Goal: Transaction & Acquisition: Book appointment/travel/reservation

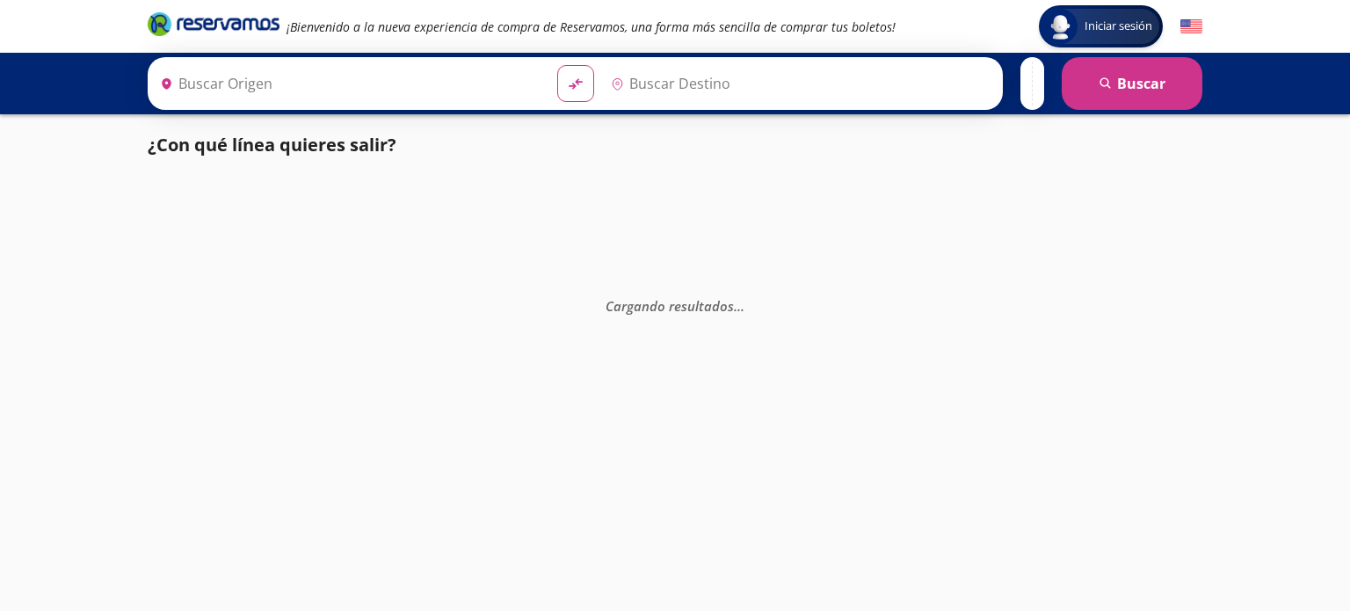
type input "[GEOGRAPHIC_DATA], [GEOGRAPHIC_DATA]"
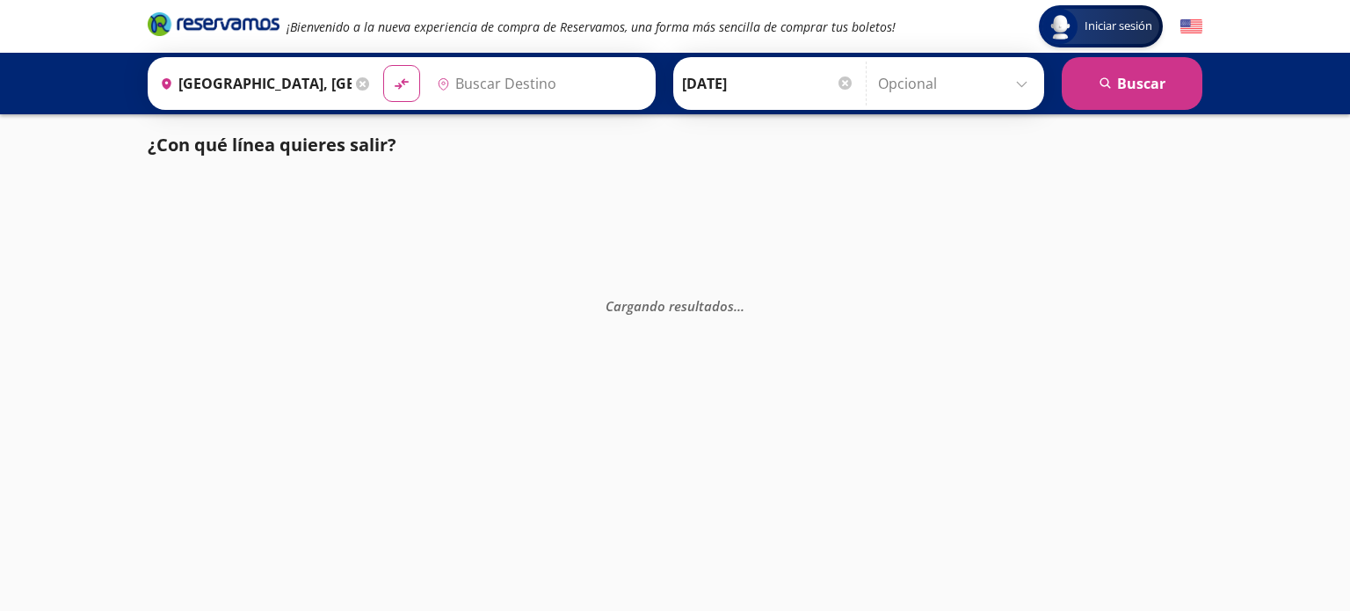
type input "Querétaro, Querétaro"
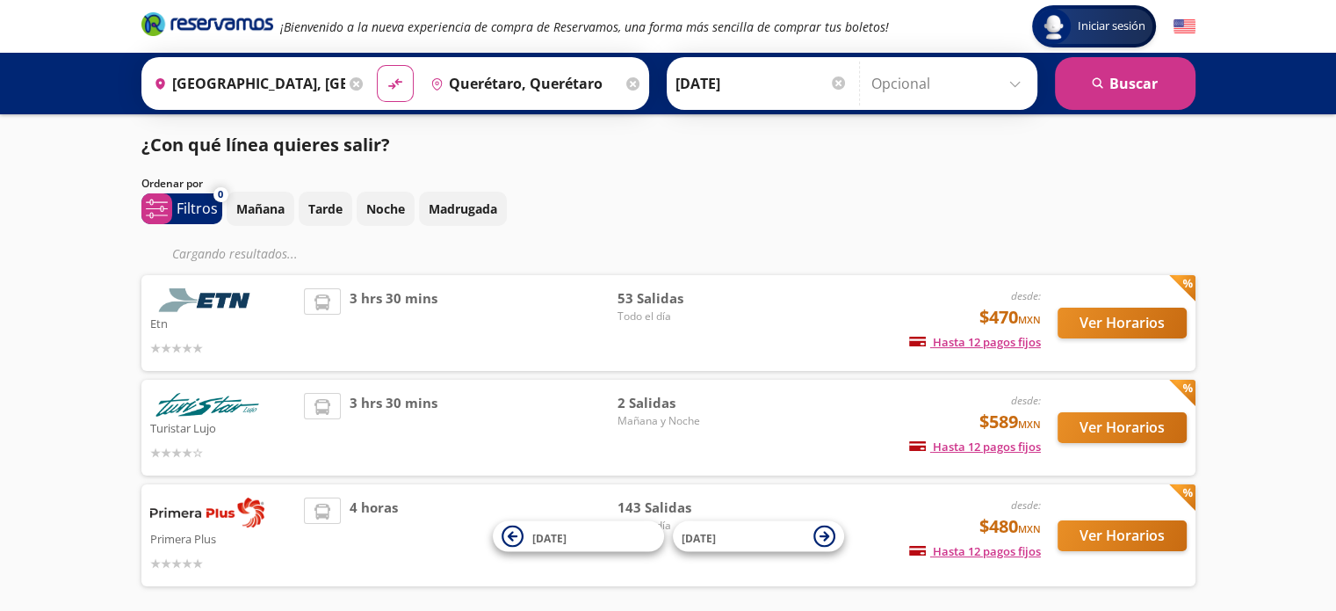
scroll to position [71, 0]
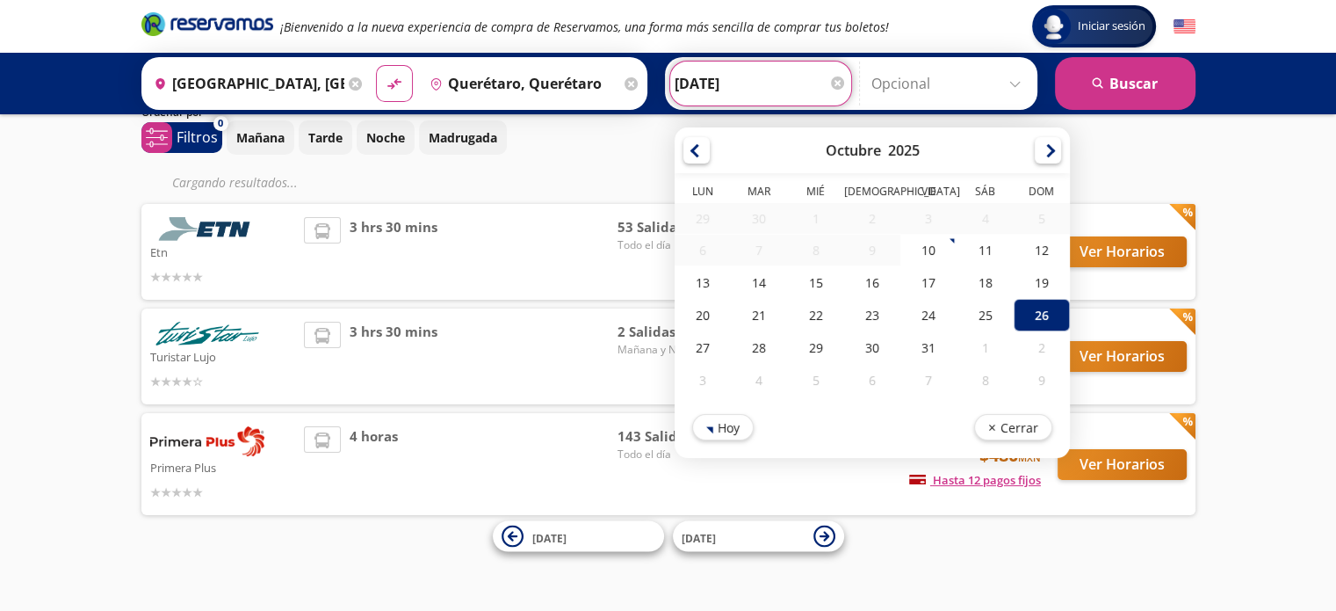
click at [760, 73] on input "[DATE]" at bounding box center [761, 84] width 172 height 44
click at [983, 312] on div "25" at bounding box center [985, 315] width 56 height 33
type input "[DATE]"
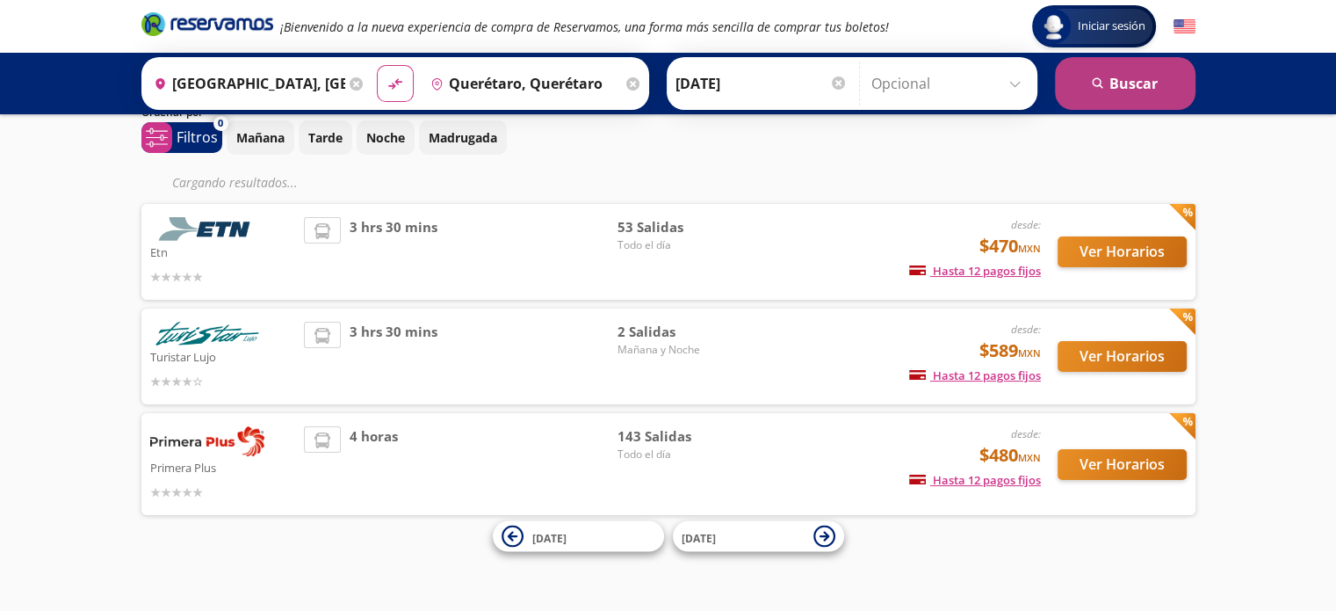
click at [1138, 98] on button "search [GEOGRAPHIC_DATA]" at bounding box center [1125, 83] width 141 height 53
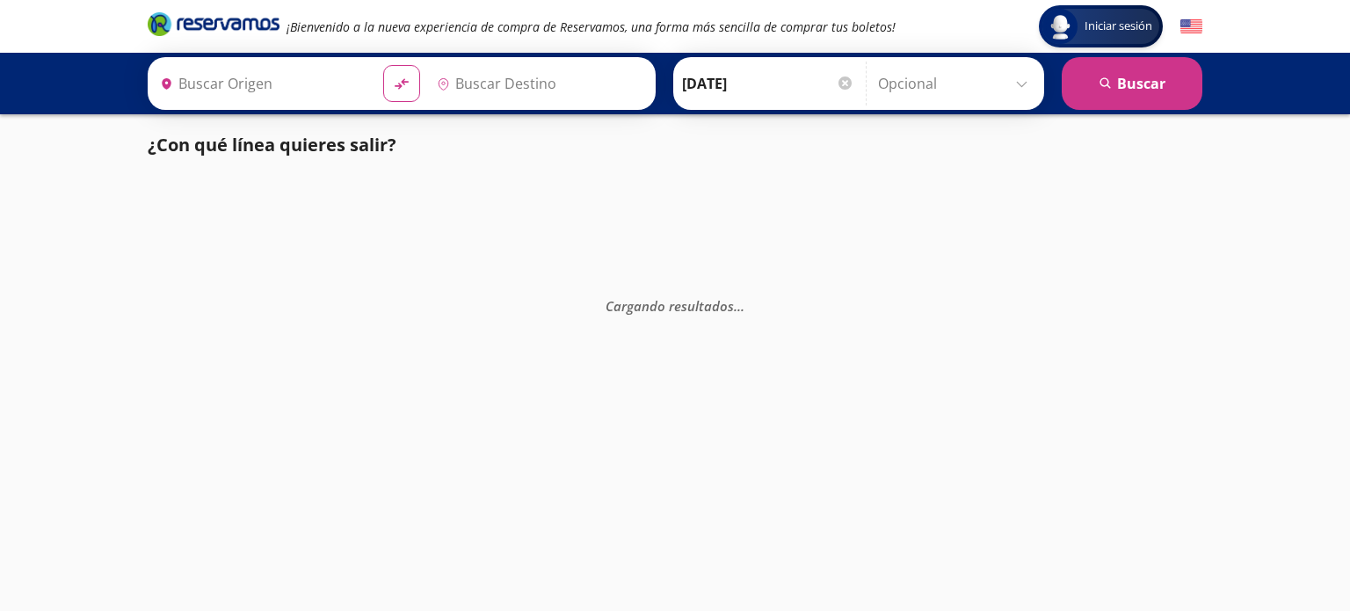
type input "[GEOGRAPHIC_DATA], [GEOGRAPHIC_DATA]"
type input "Querétaro, Querétaro"
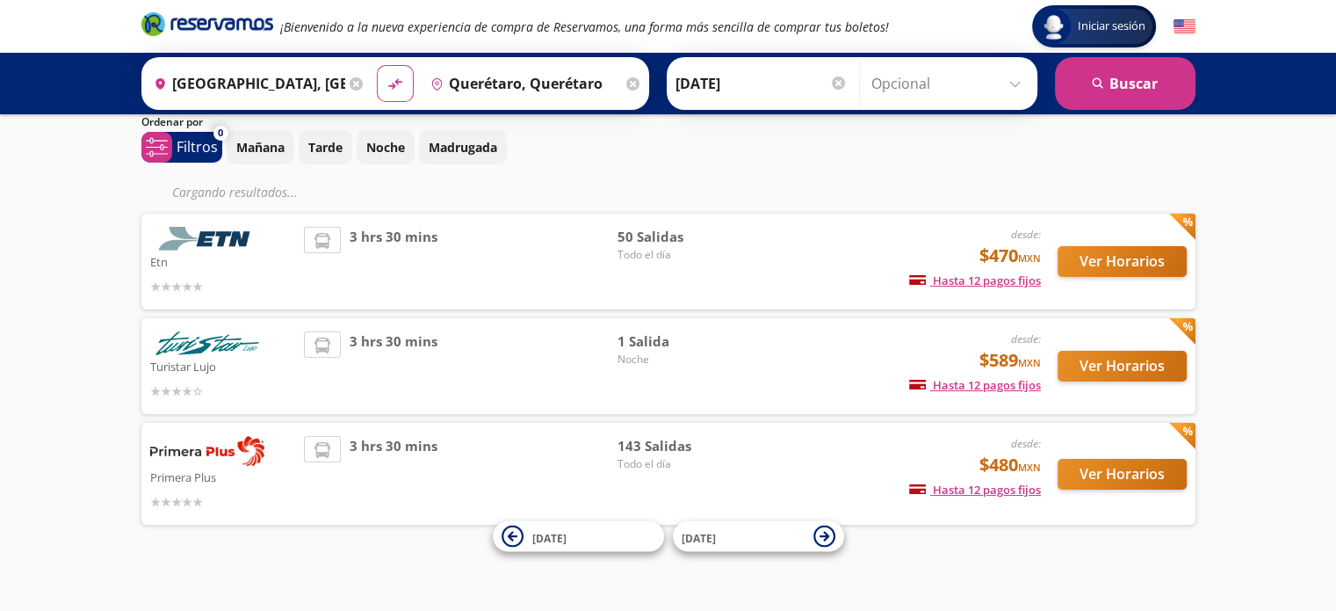
scroll to position [71, 0]
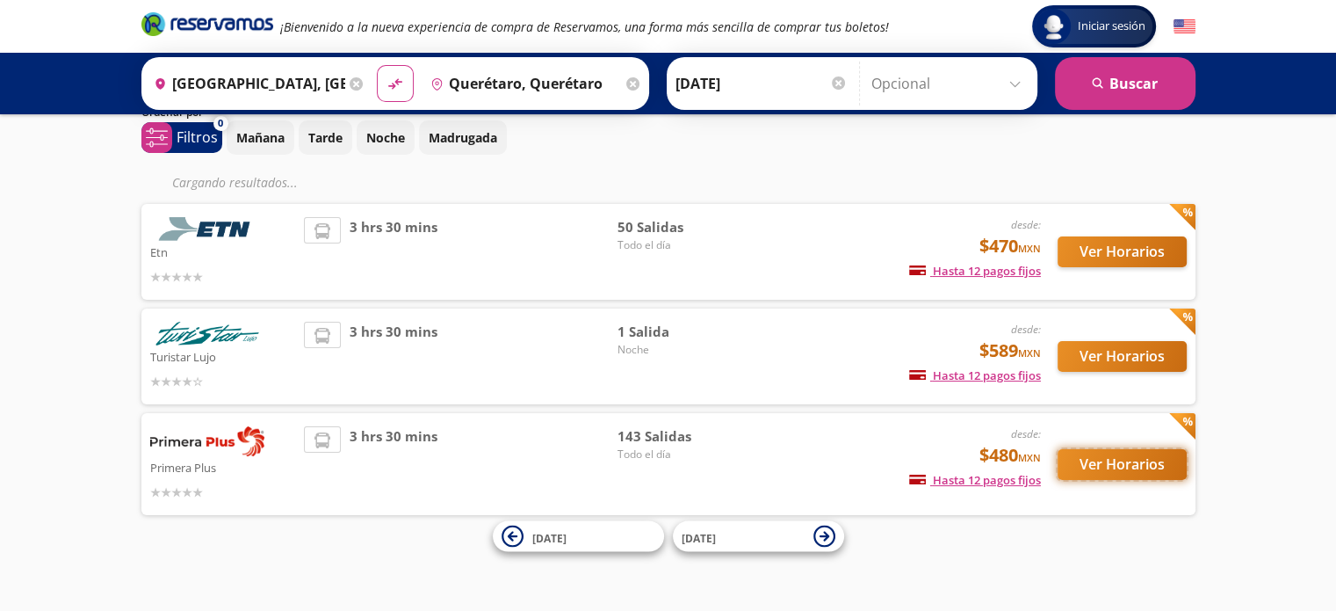
click at [1132, 456] on button "Ver Horarios" at bounding box center [1122, 464] width 129 height 31
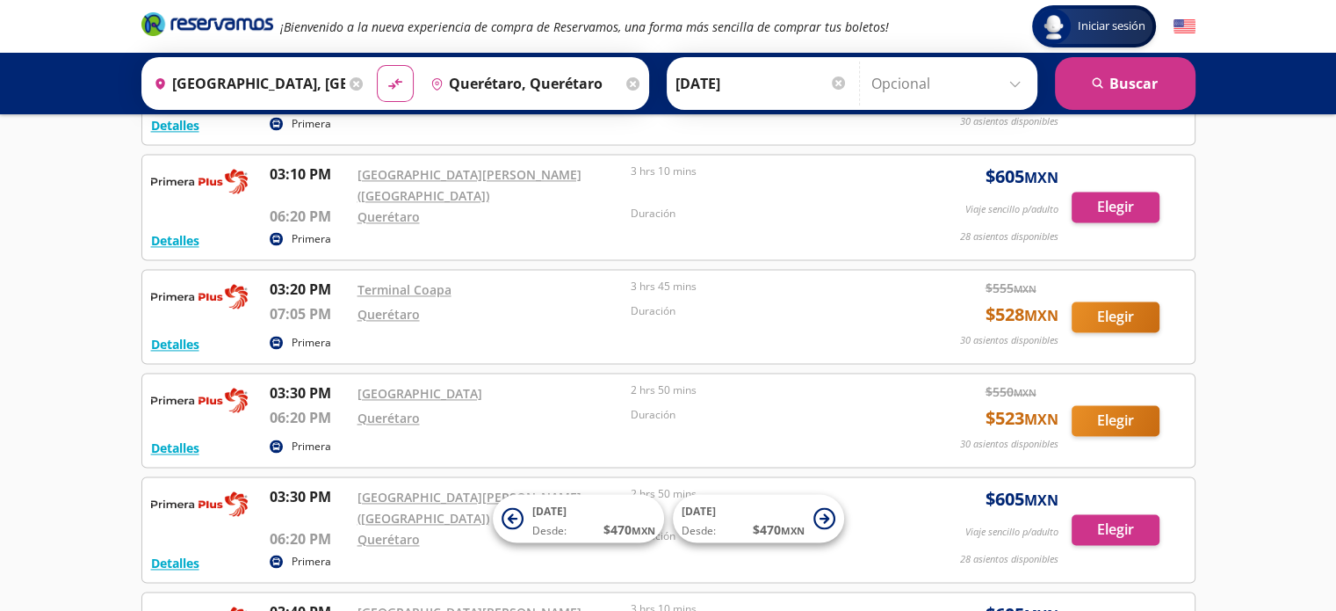
scroll to position [9157, 0]
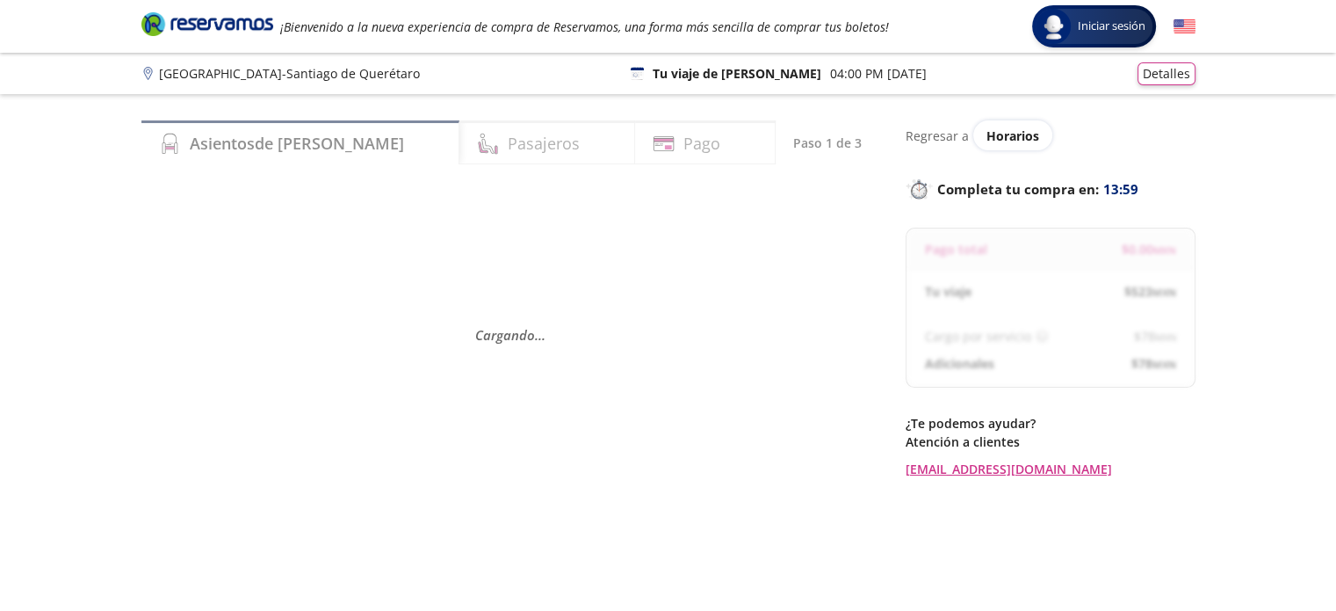
scroll to position [142, 0]
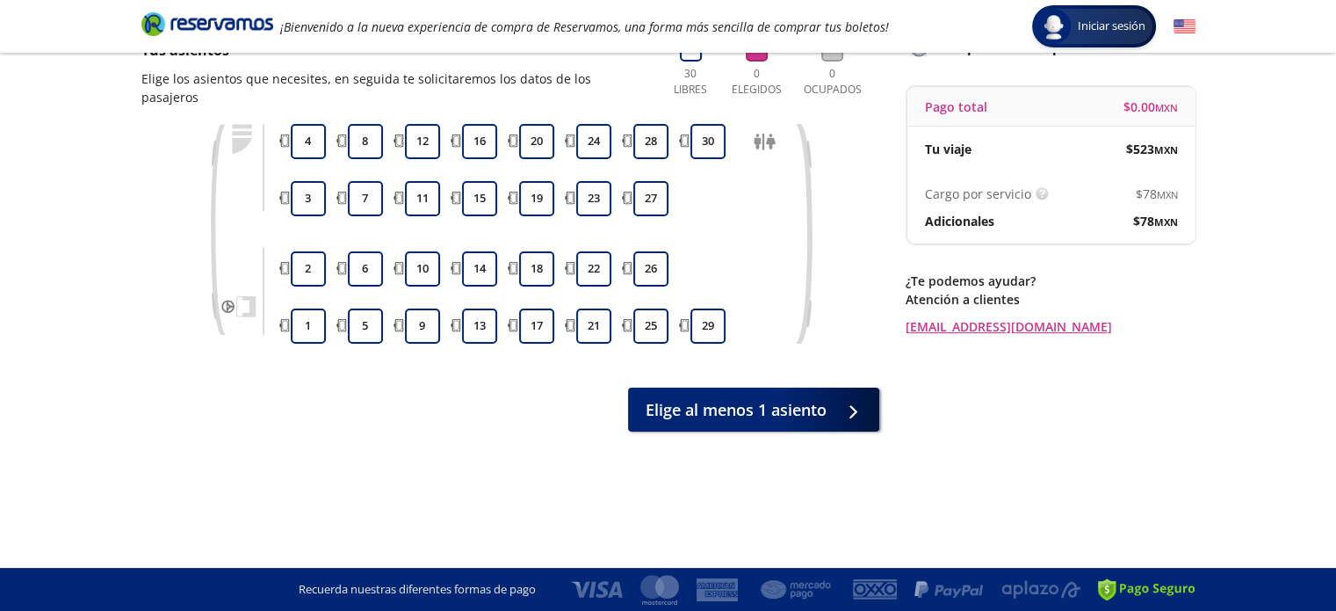
scroll to position [71, 0]
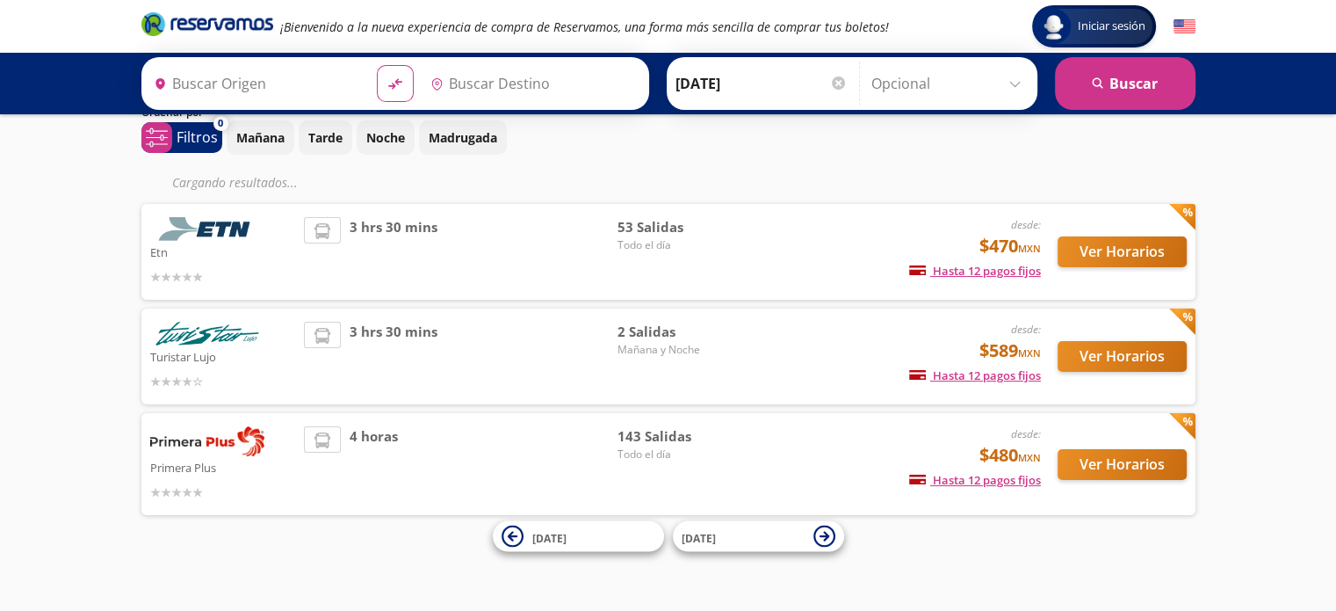
type input "Querétaro, Querétaro"
type input "[GEOGRAPHIC_DATA], [GEOGRAPHIC_DATA]"
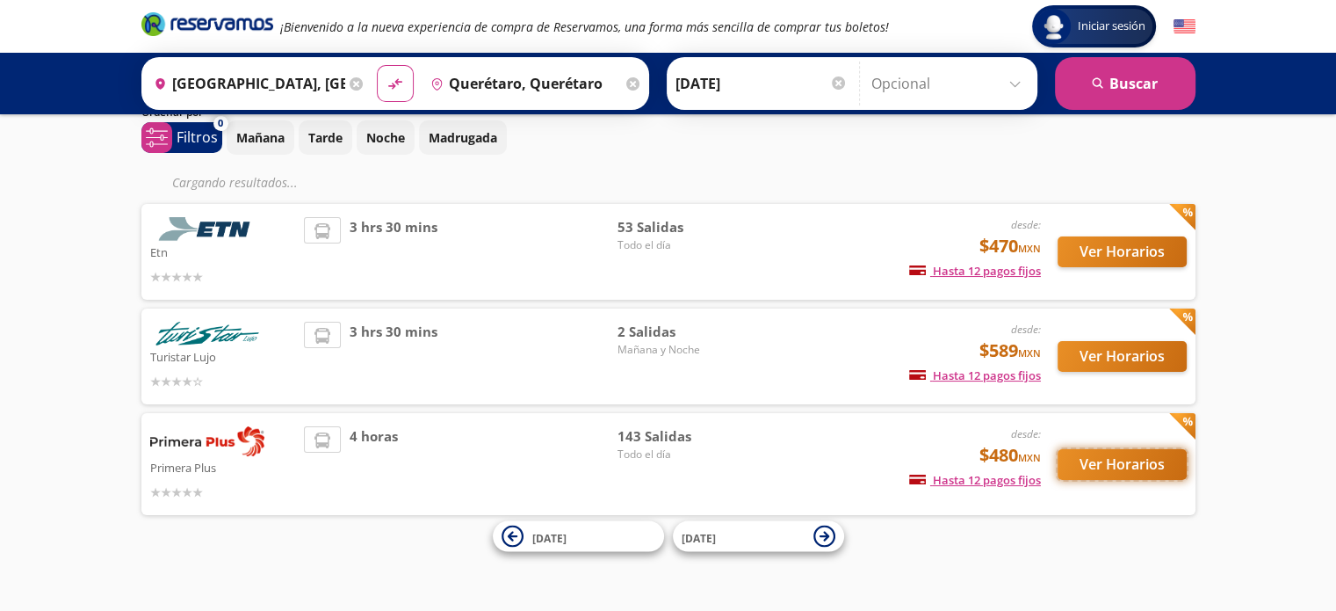
click at [1149, 463] on button "Ver Horarios" at bounding box center [1122, 464] width 129 height 31
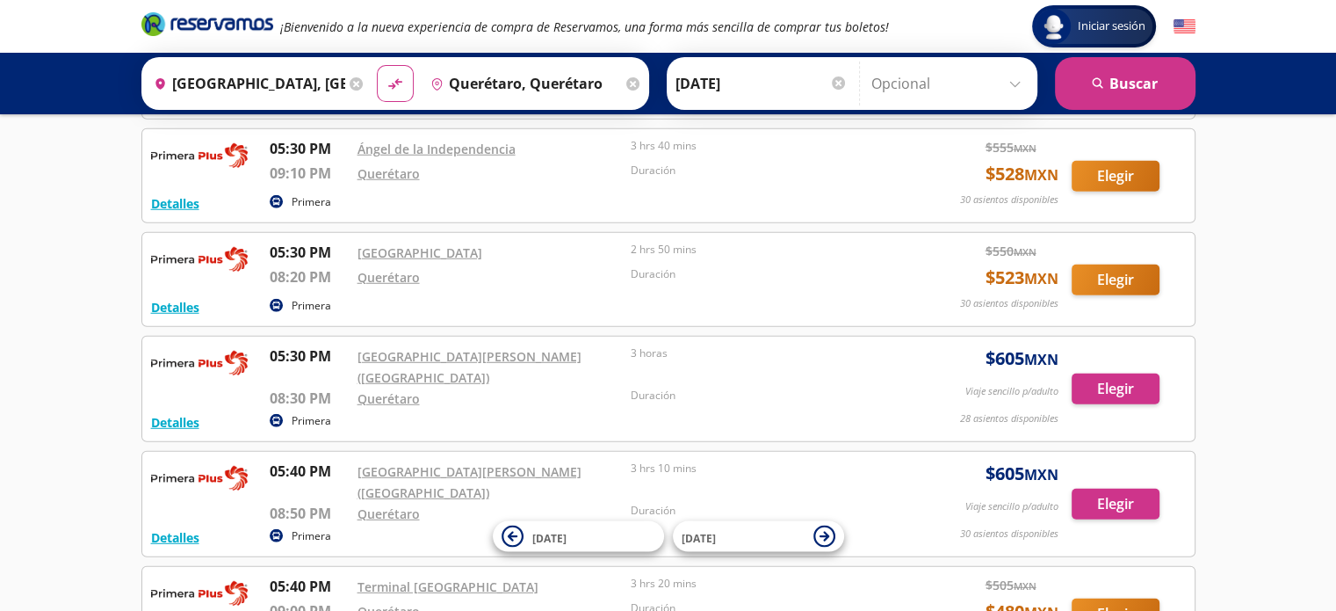
scroll to position [11397, 0]
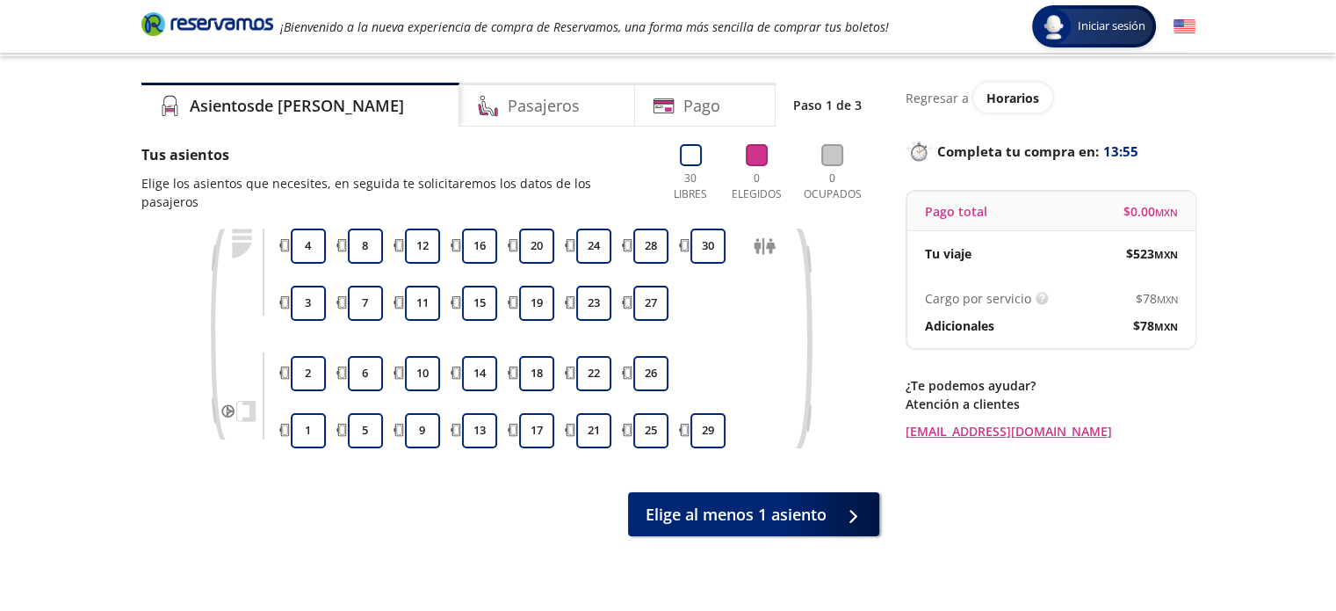
scroll to position [37, 0]
click at [474, 424] on button "13" at bounding box center [479, 431] width 35 height 35
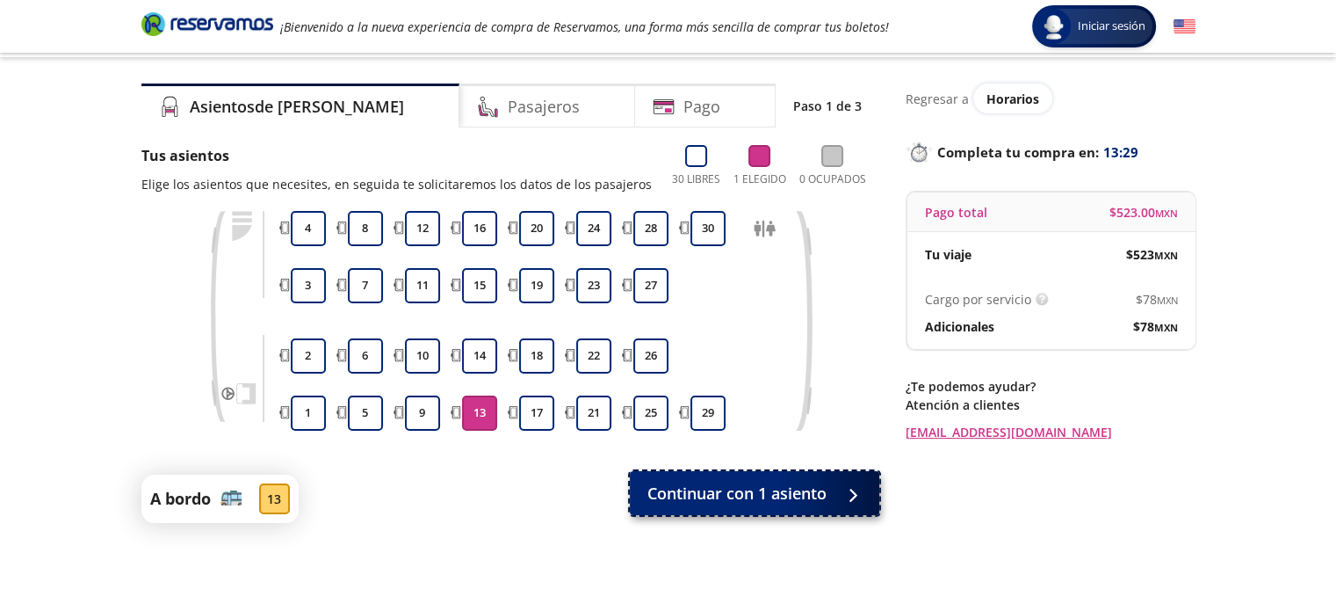
click at [792, 490] on span "Continuar con 1 asiento" at bounding box center [737, 493] width 179 height 24
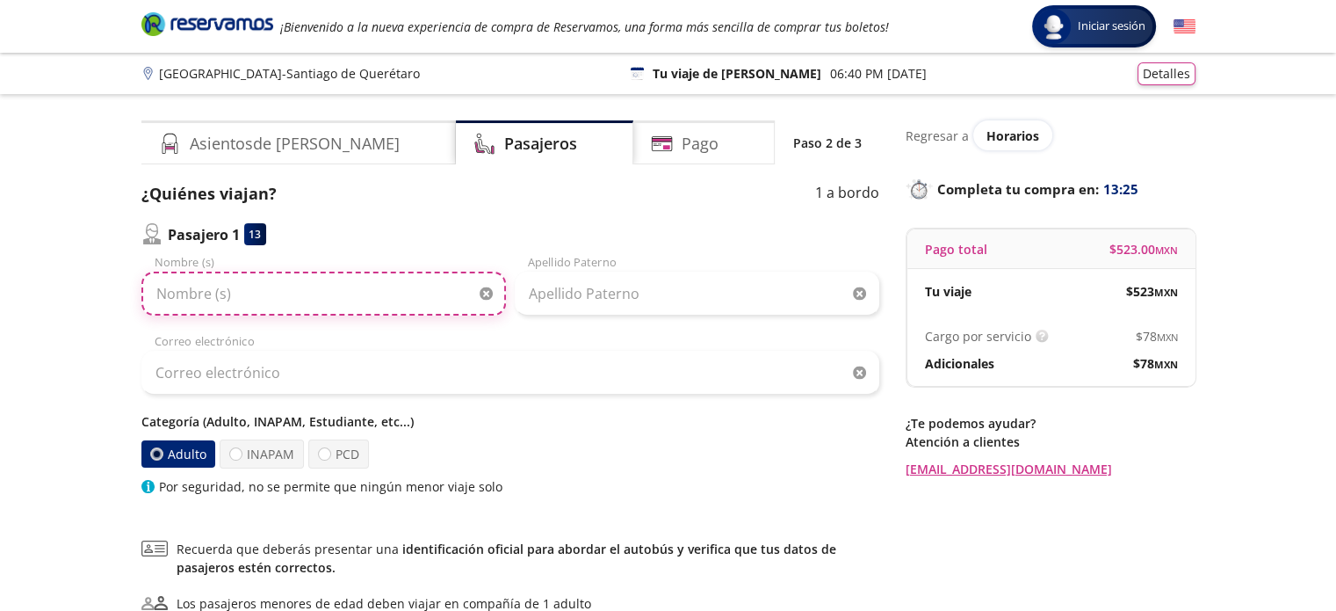
click at [327, 291] on input "Nombre (s)" at bounding box center [323, 293] width 365 height 44
type input "j"
type input "[PERSON_NAME] [PERSON_NAME]"
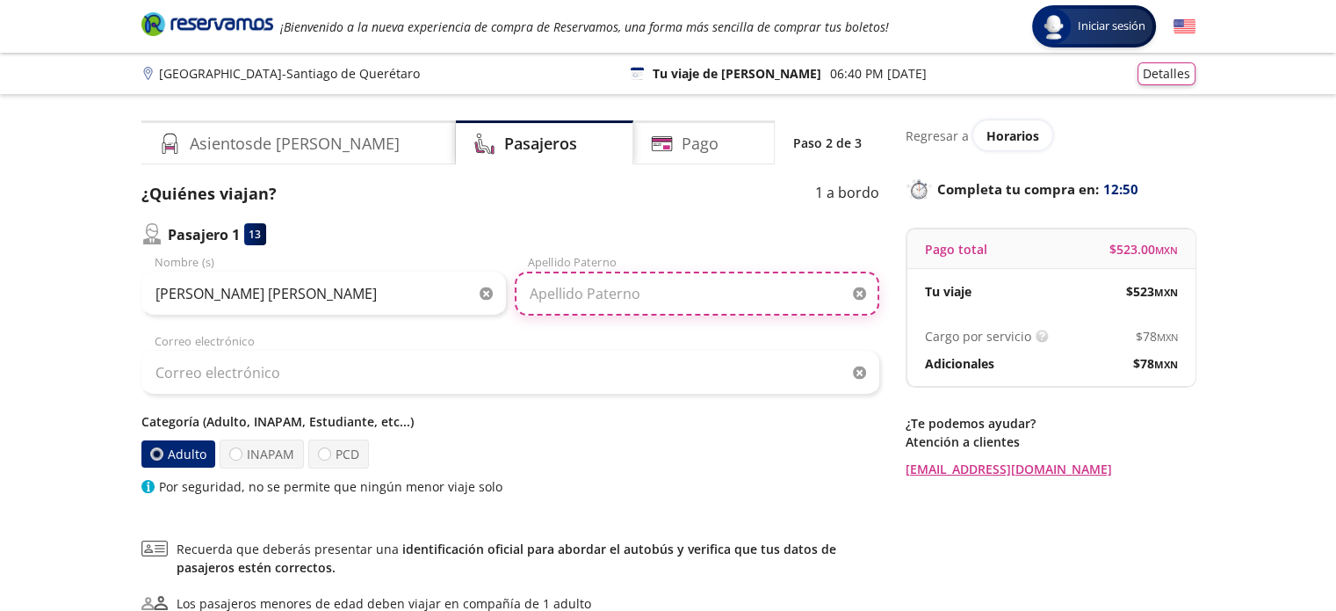
click at [708, 298] on input "Apellido Paterno" at bounding box center [697, 293] width 365 height 44
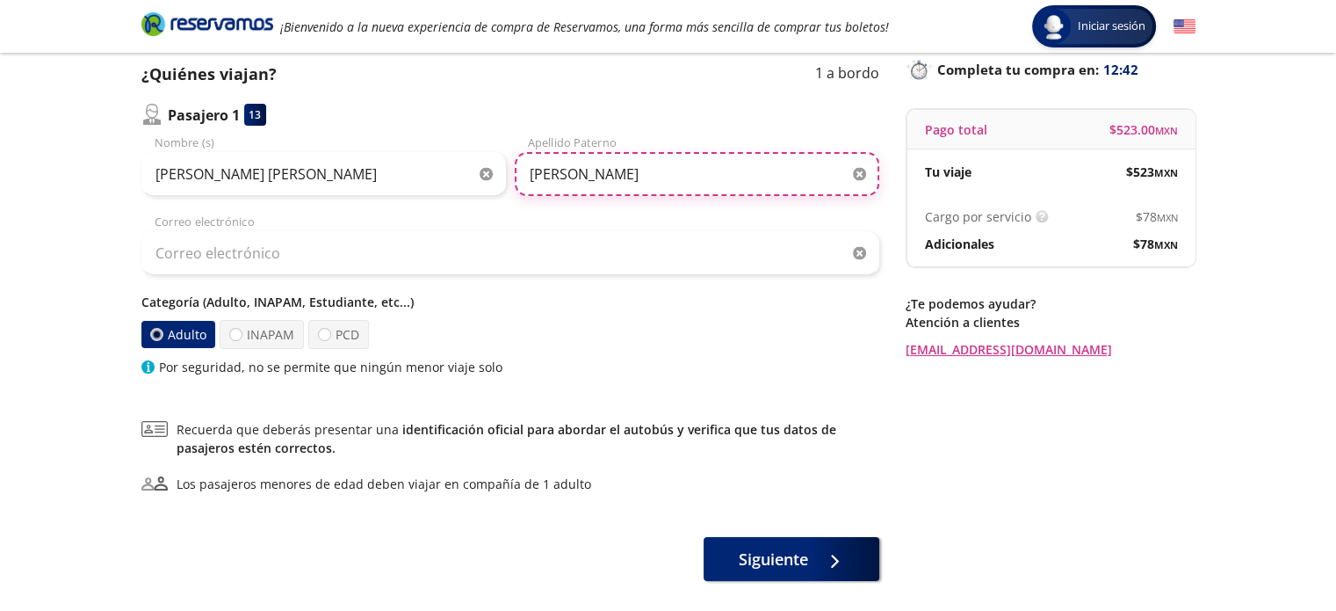
scroll to position [116, 0]
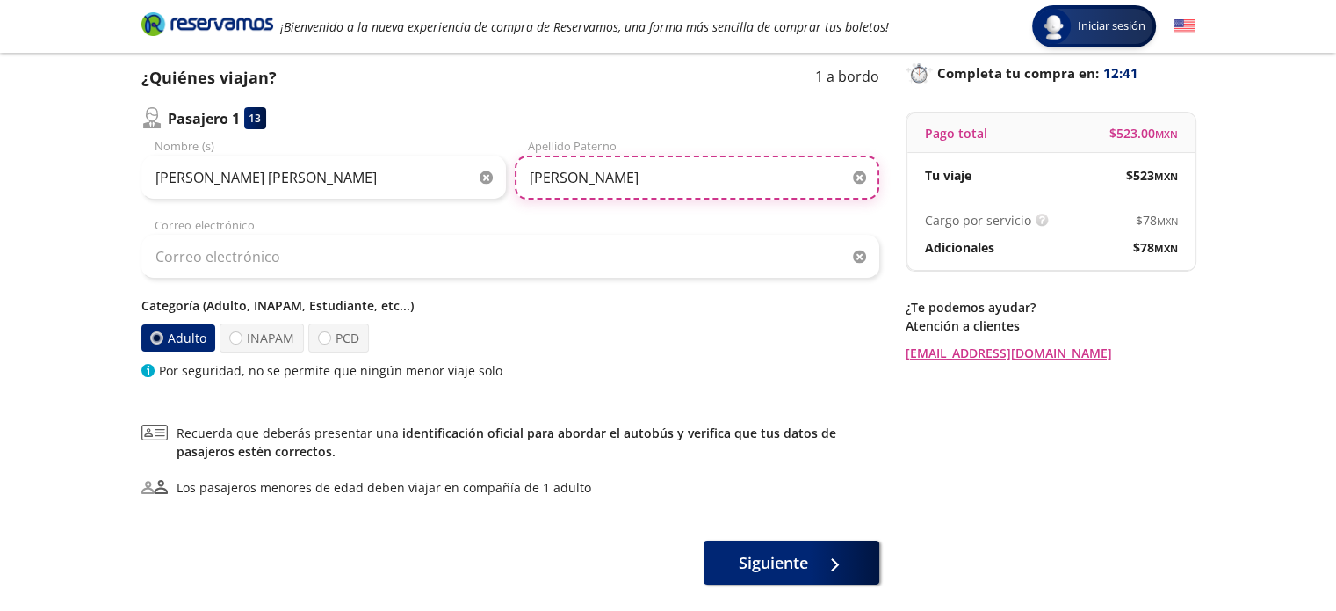
type input "[PERSON_NAME]"
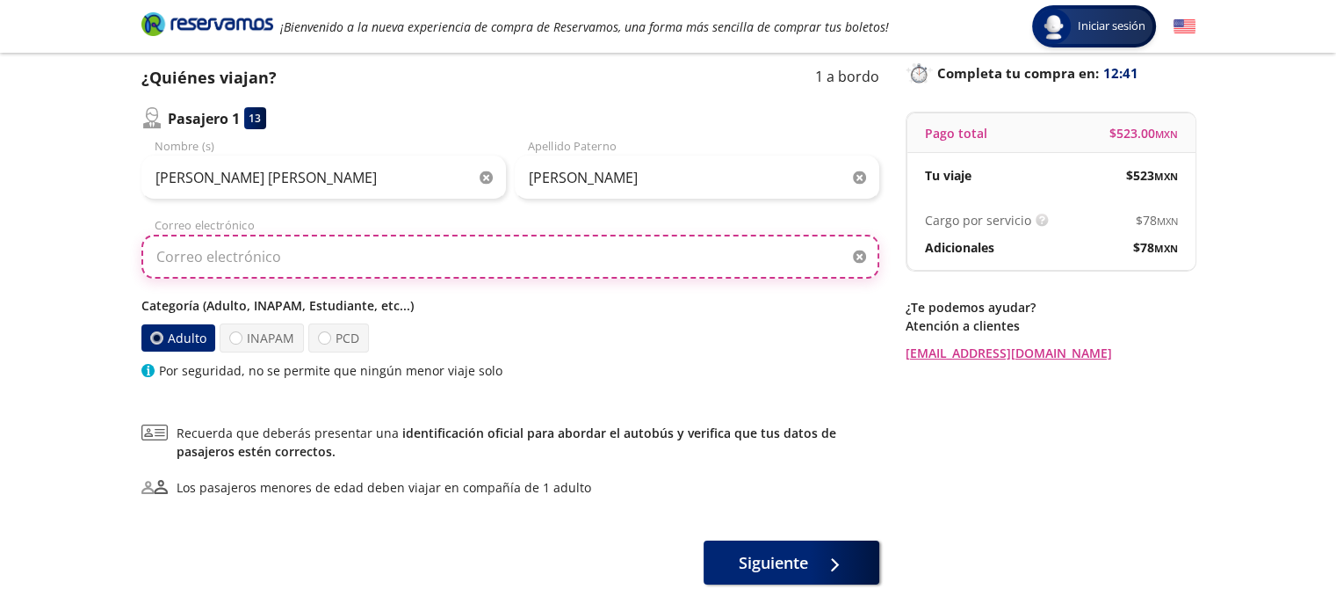
click at [717, 261] on input "Correo electrónico" at bounding box center [510, 257] width 738 height 44
type input "c"
type input "A"
type input "z"
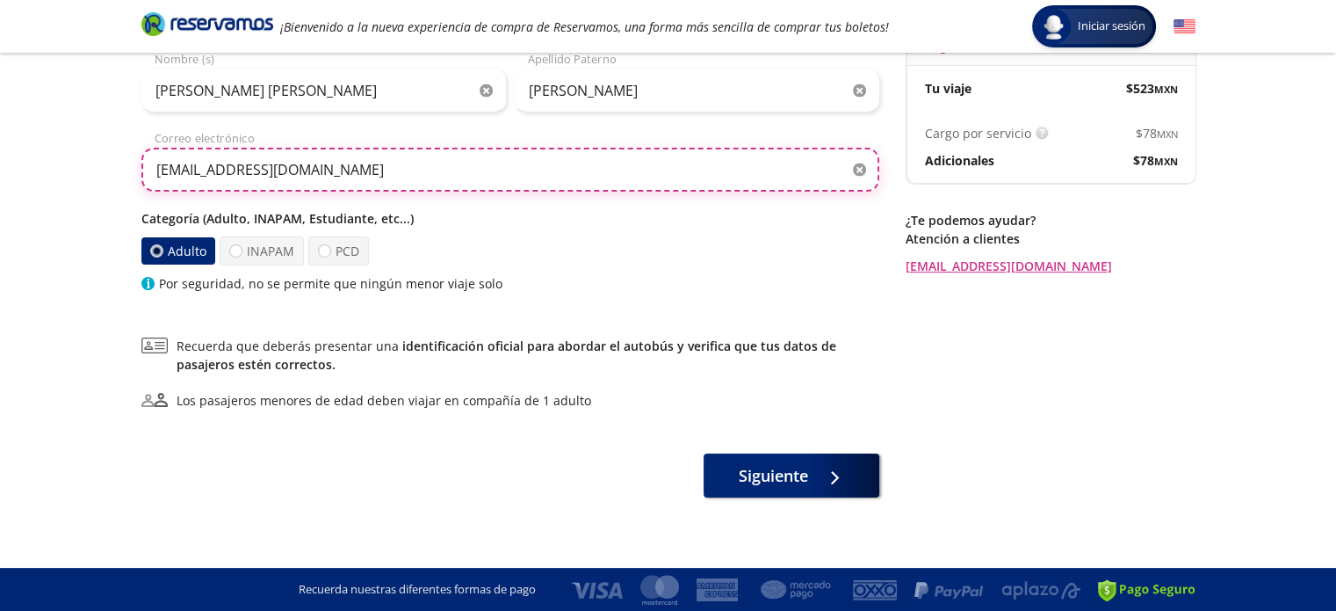
scroll to position [203, 0]
type input "[EMAIL_ADDRESS][DOMAIN_NAME]"
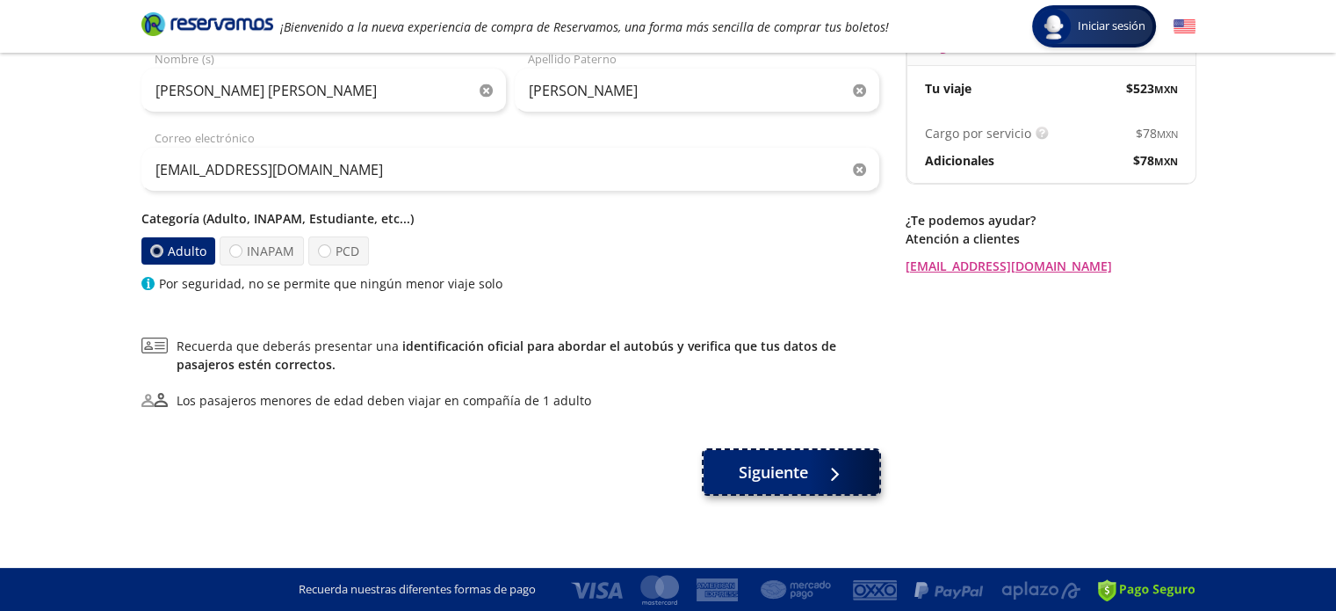
click at [780, 456] on button "Siguiente" at bounding box center [792, 472] width 176 height 44
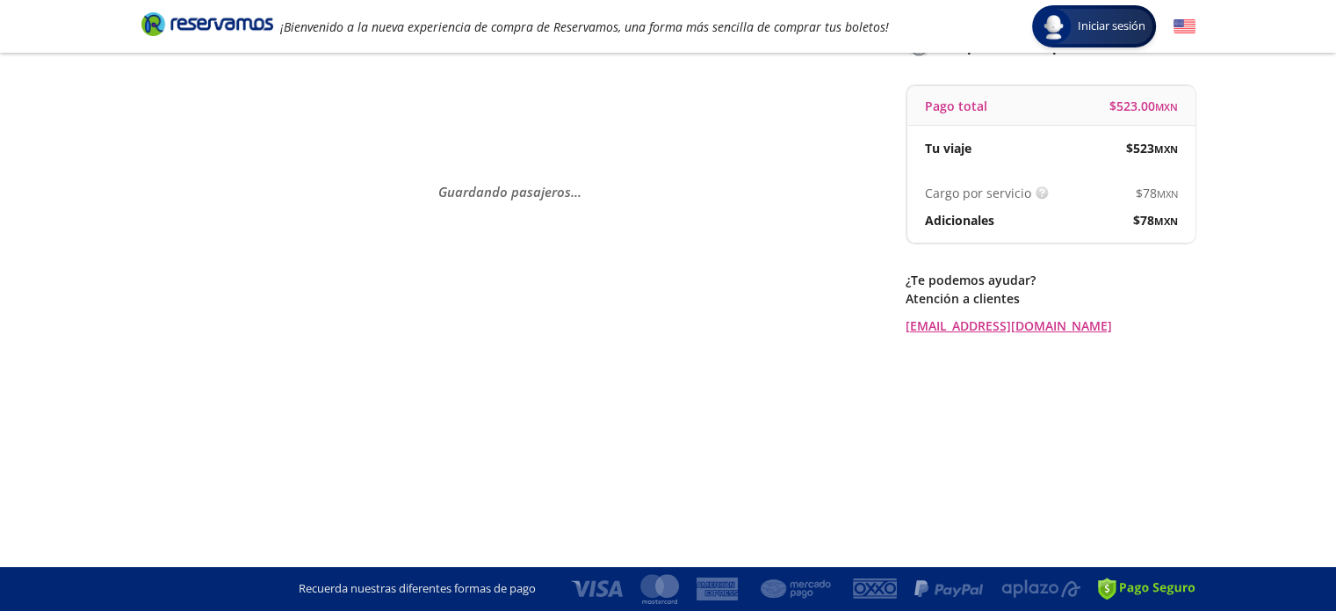
scroll to position [0, 0]
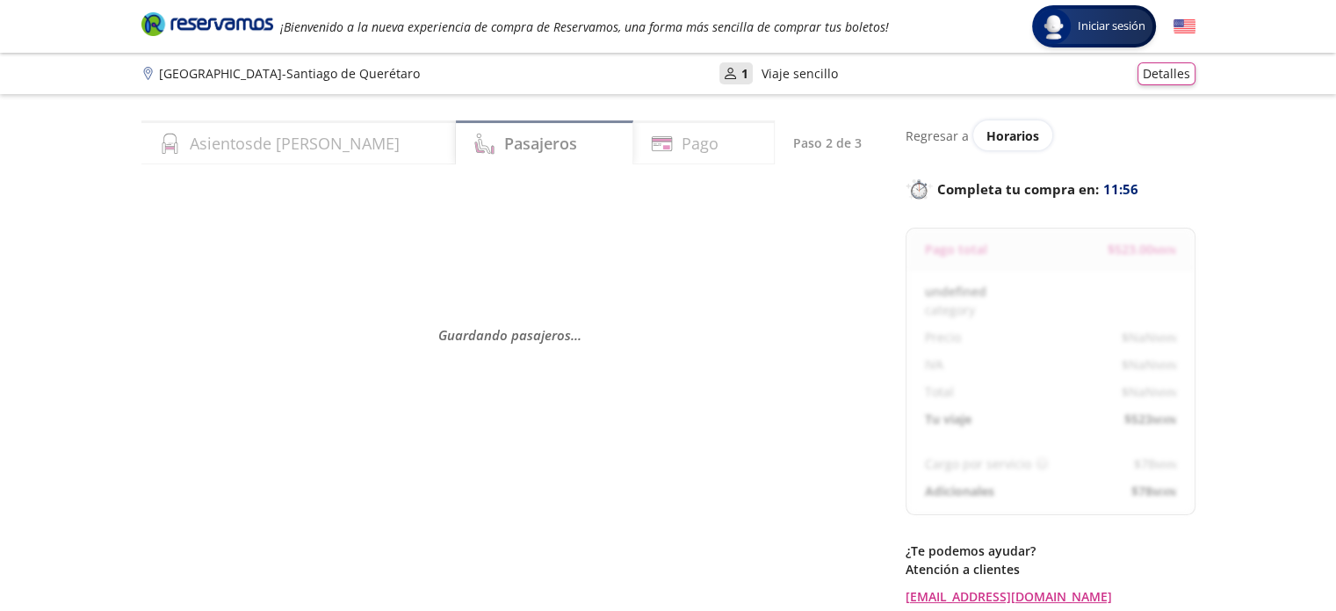
select select "MX"
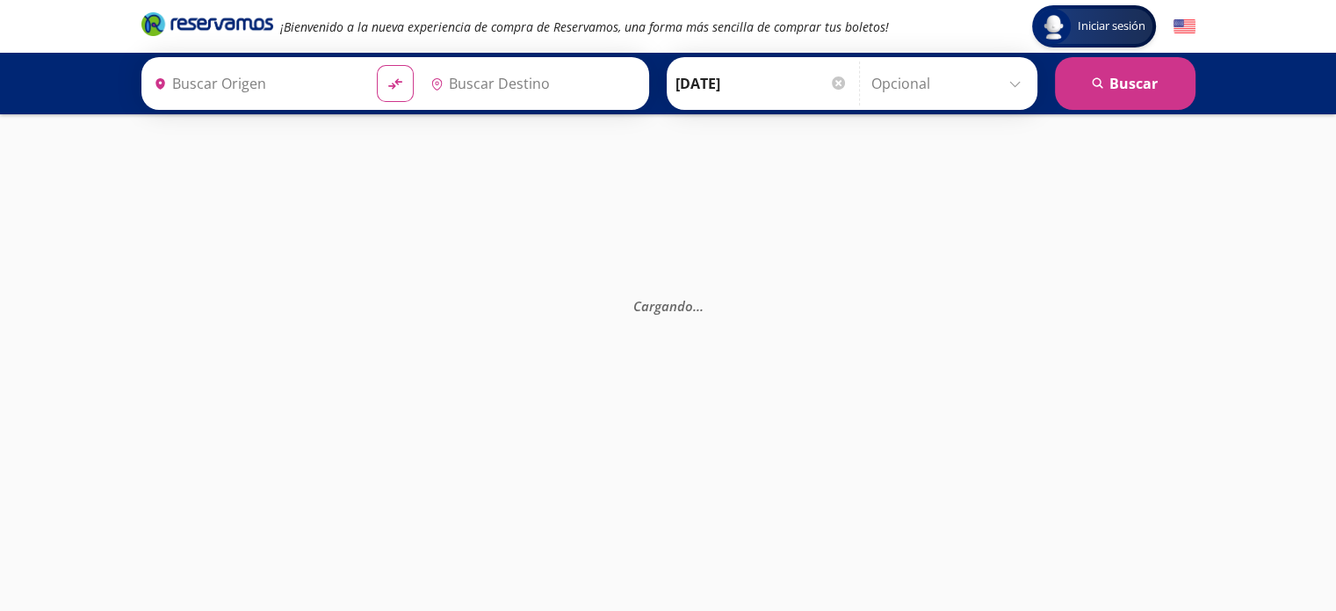
type input "[GEOGRAPHIC_DATA], [GEOGRAPHIC_DATA]"
type input "Querétaro, Querétaro"
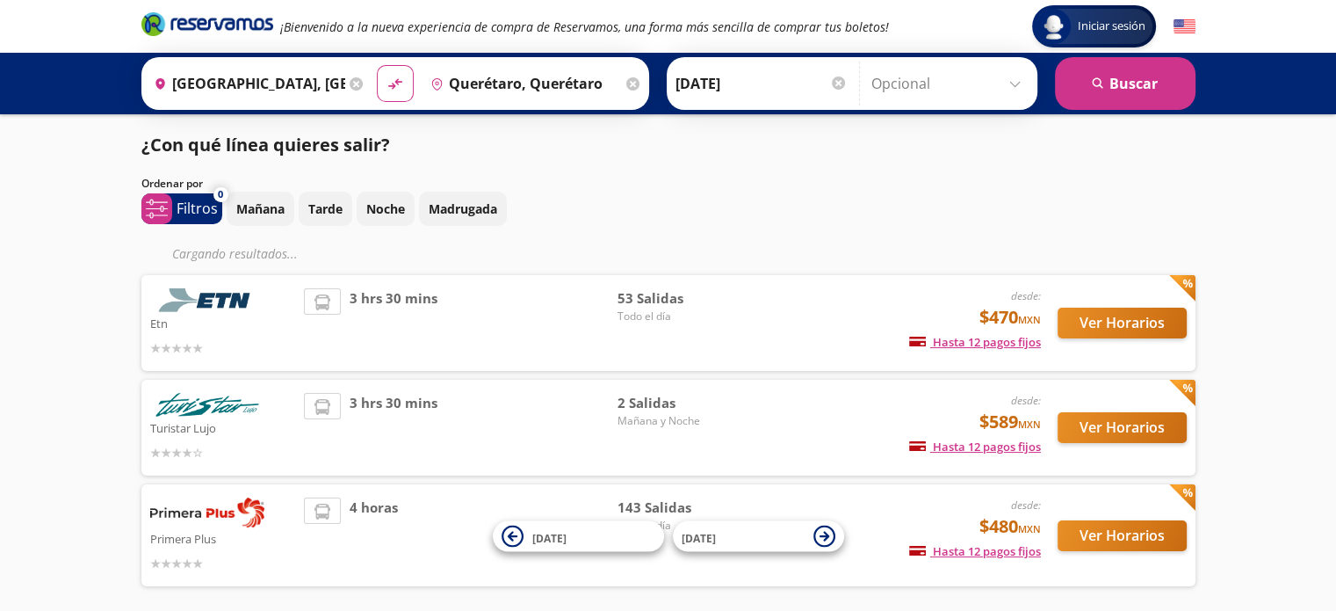
scroll to position [71, 0]
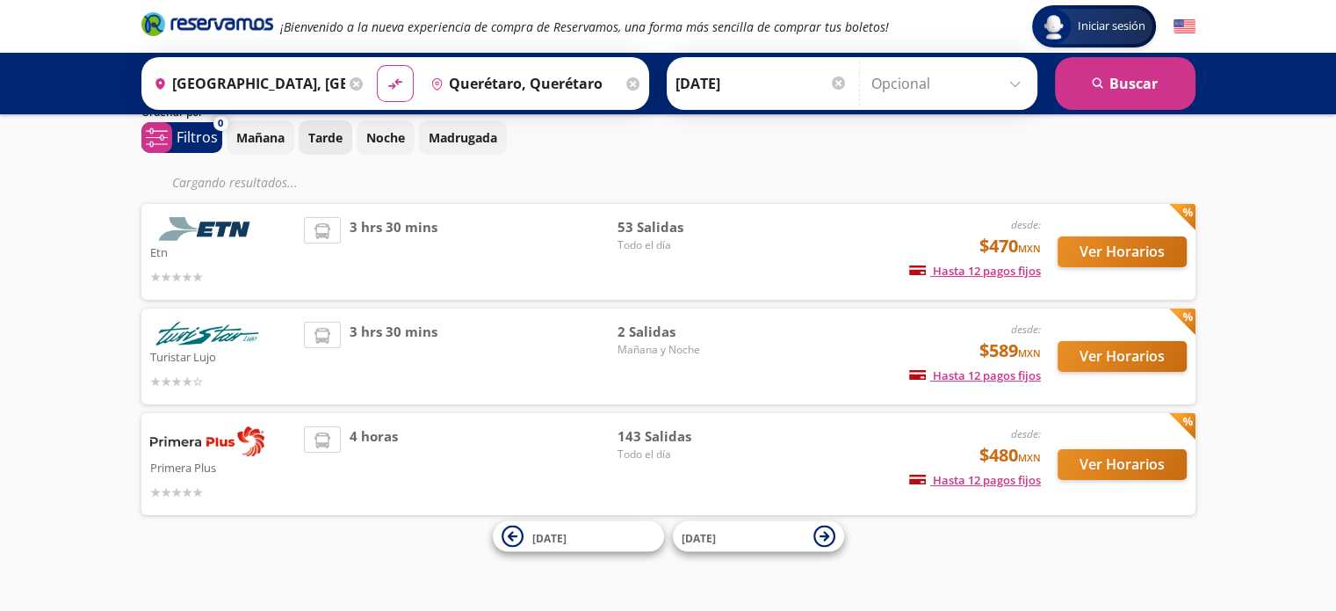
click at [336, 144] on p "Tarde" at bounding box center [325, 137] width 34 height 18
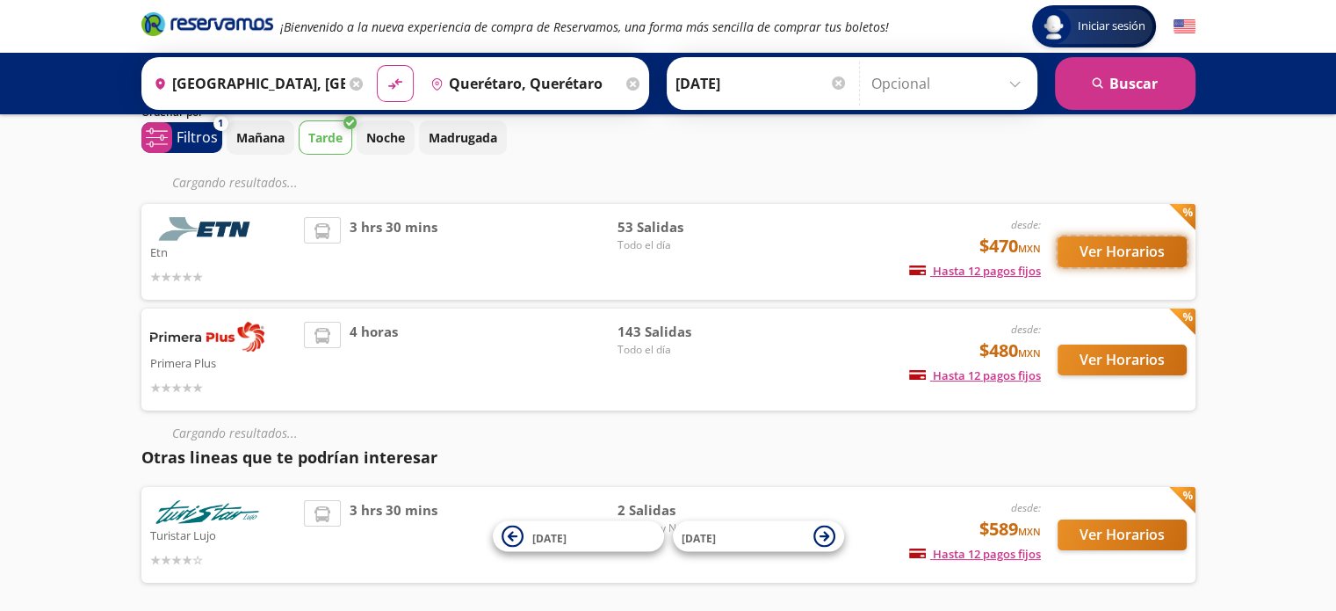
click at [1145, 242] on button "Ver Horarios" at bounding box center [1122, 251] width 129 height 31
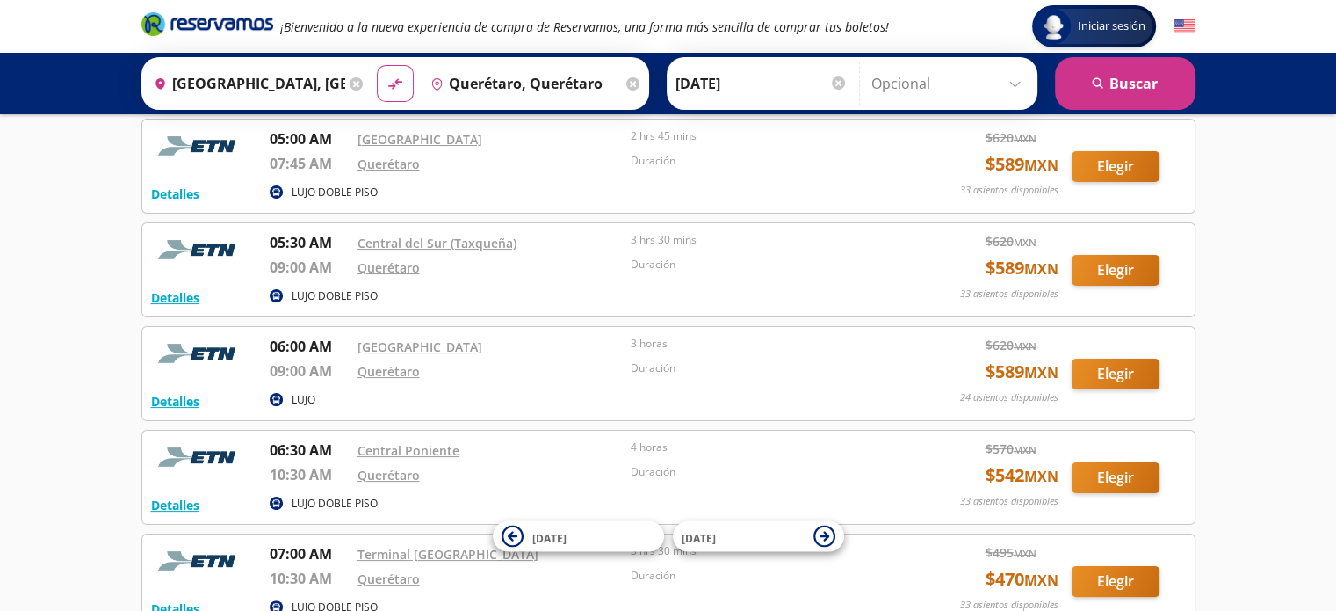
scroll to position [250, 0]
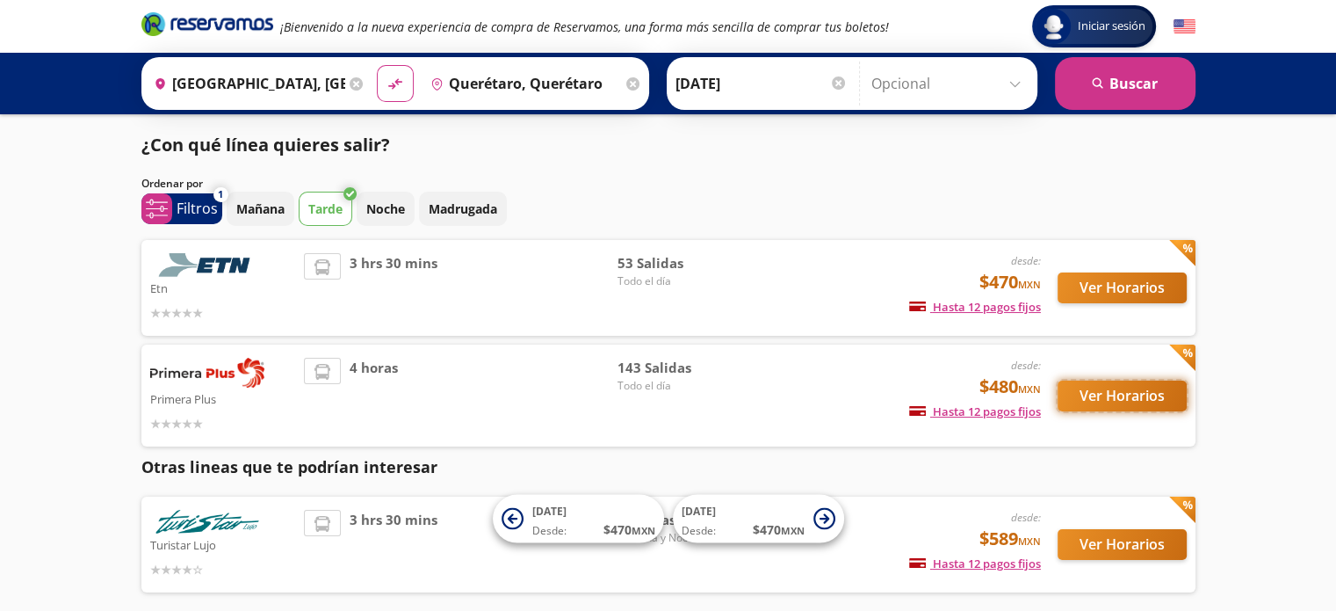
click at [1082, 396] on button "Ver Horarios" at bounding box center [1122, 395] width 129 height 31
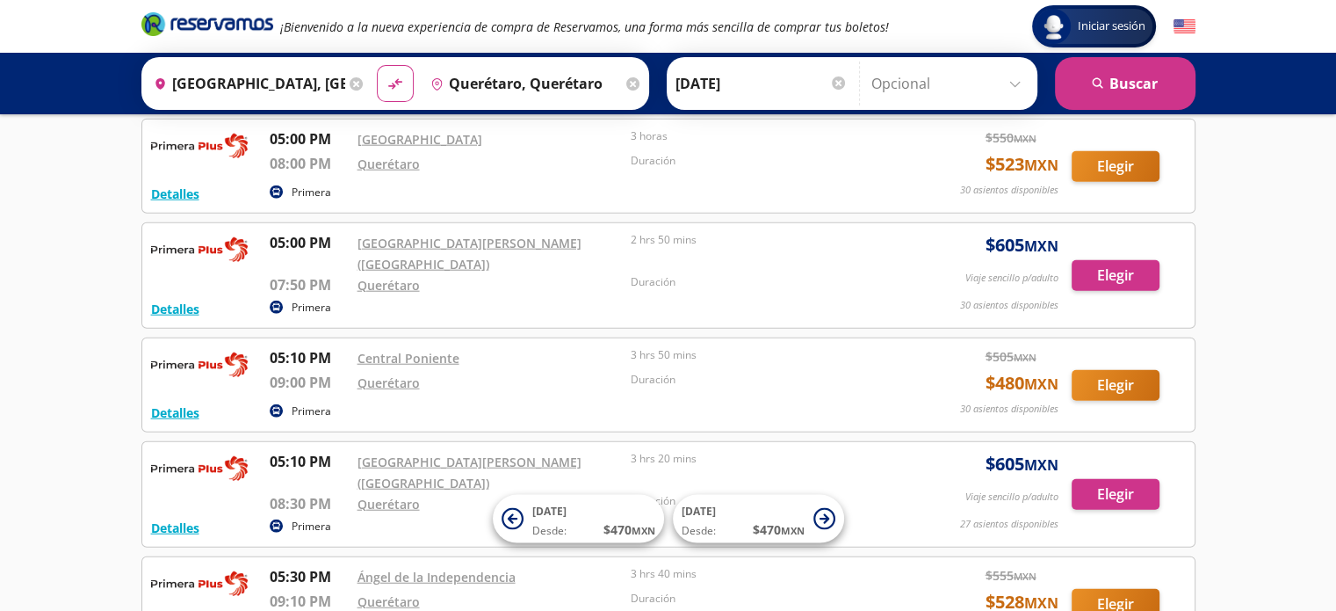
scroll to position [10937, 0]
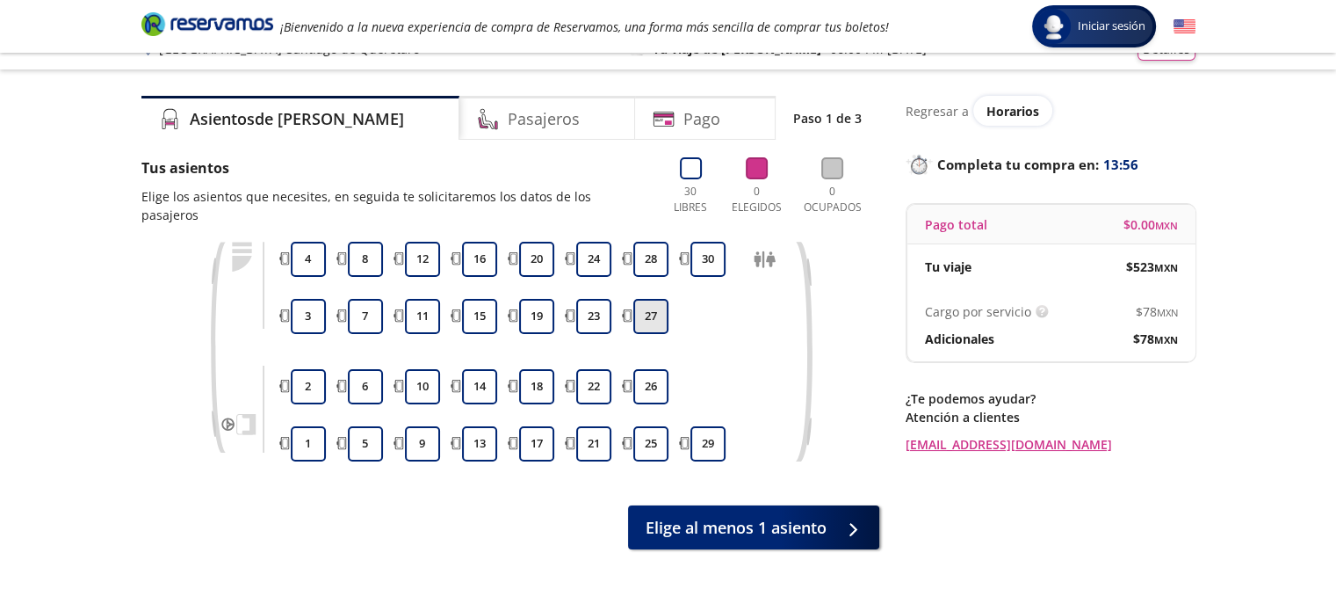
scroll to position [26, 0]
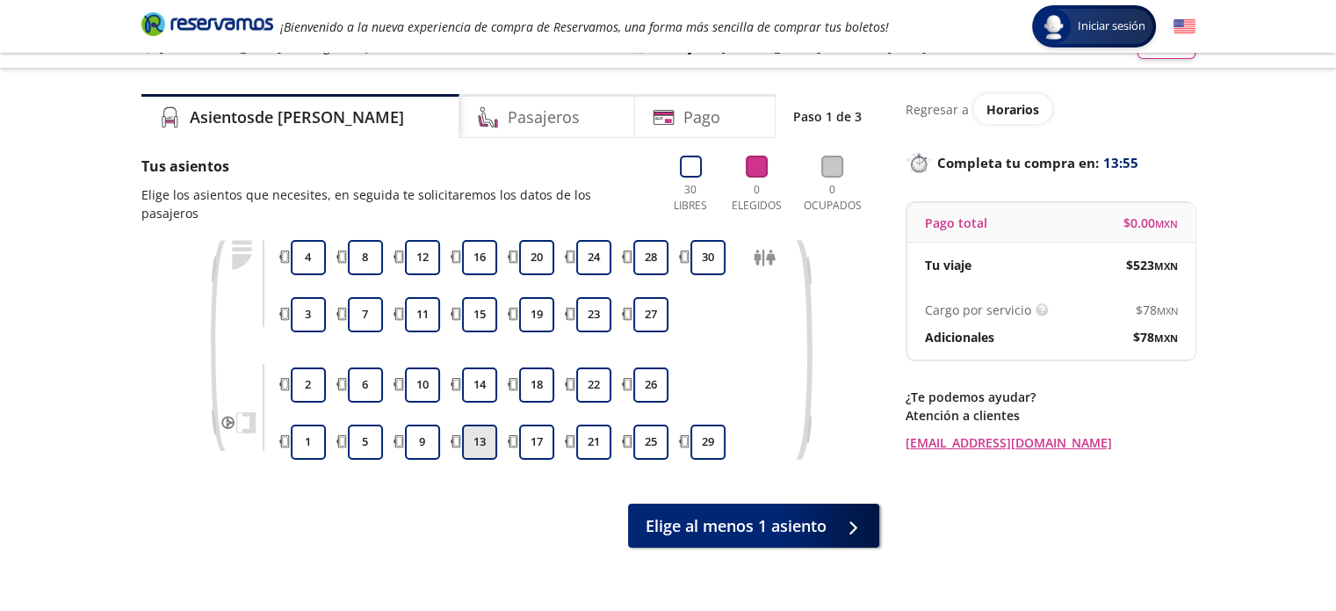
click at [475, 424] on button "13" at bounding box center [479, 441] width 35 height 35
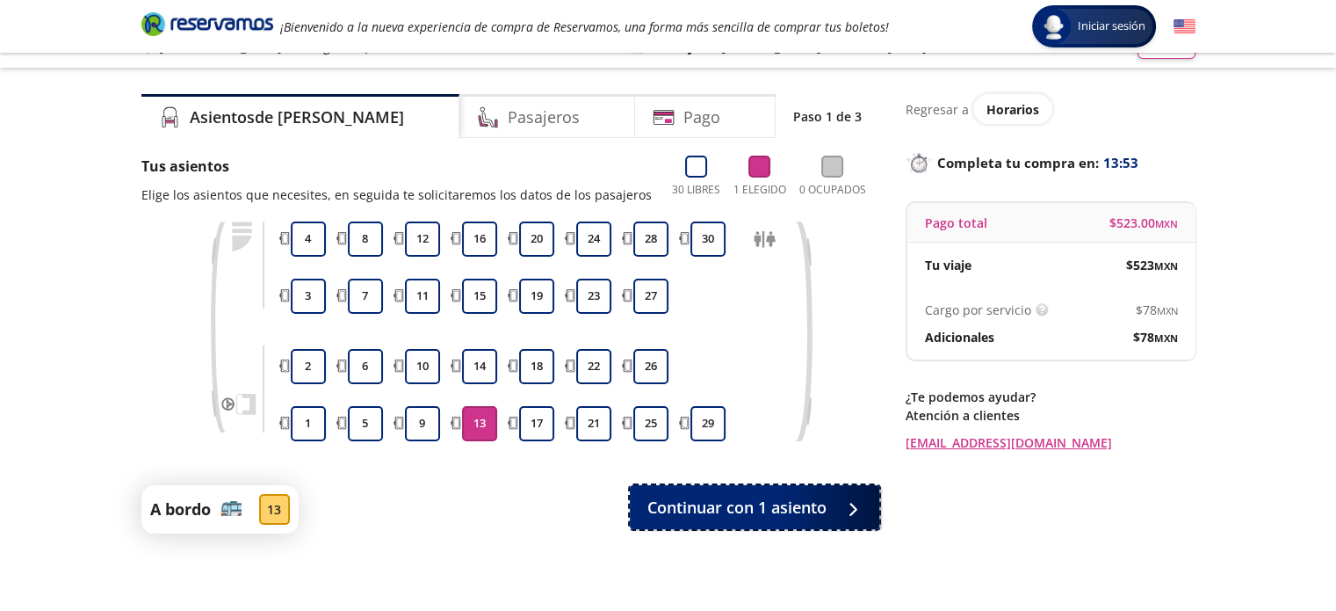
click at [839, 525] on div "A bordo 13 Continuar con 1 asiento" at bounding box center [510, 509] width 738 height 48
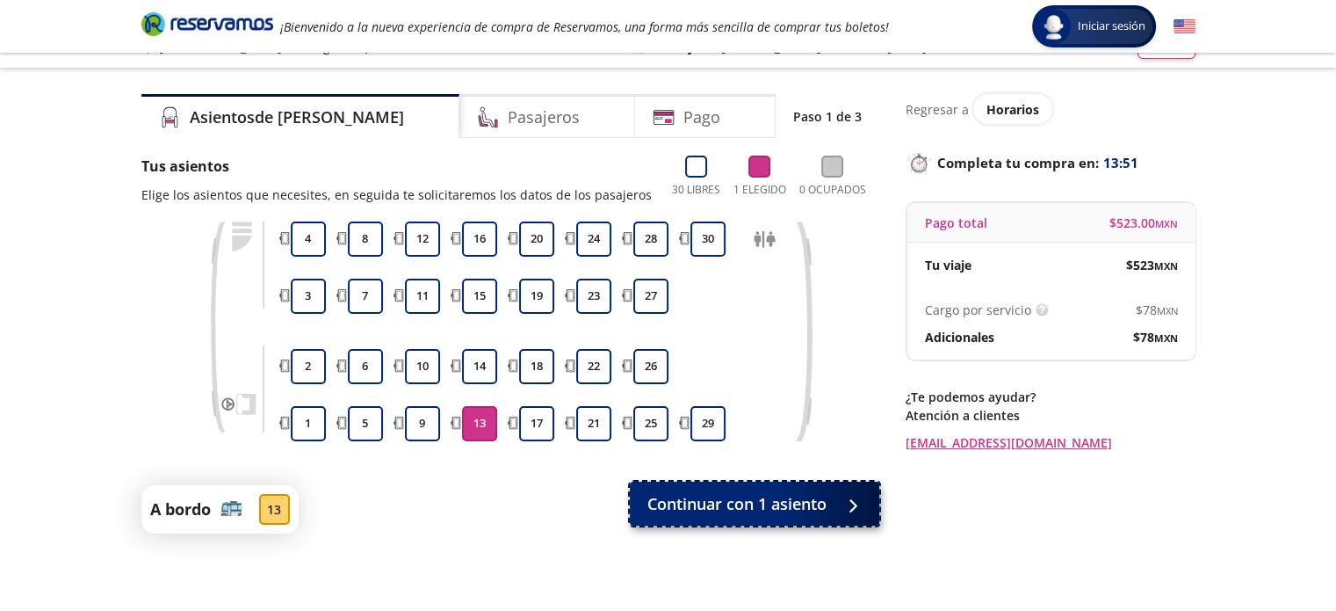
click at [786, 509] on span "Continuar con 1 asiento" at bounding box center [737, 504] width 179 height 24
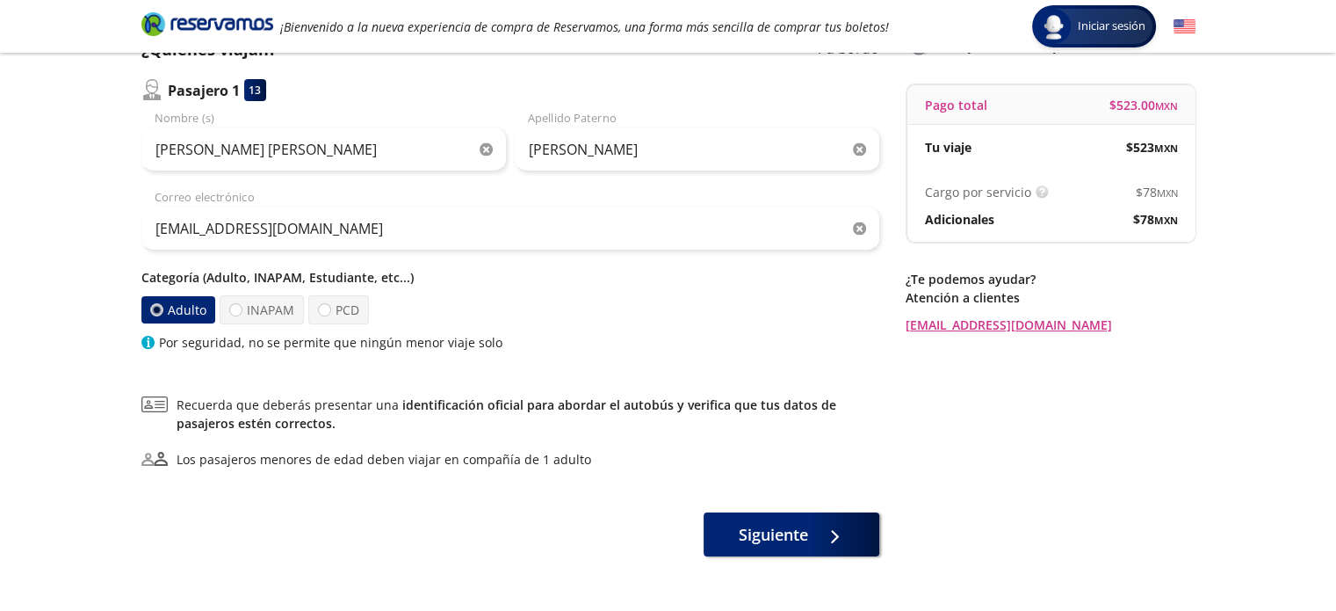
scroll to position [146, 0]
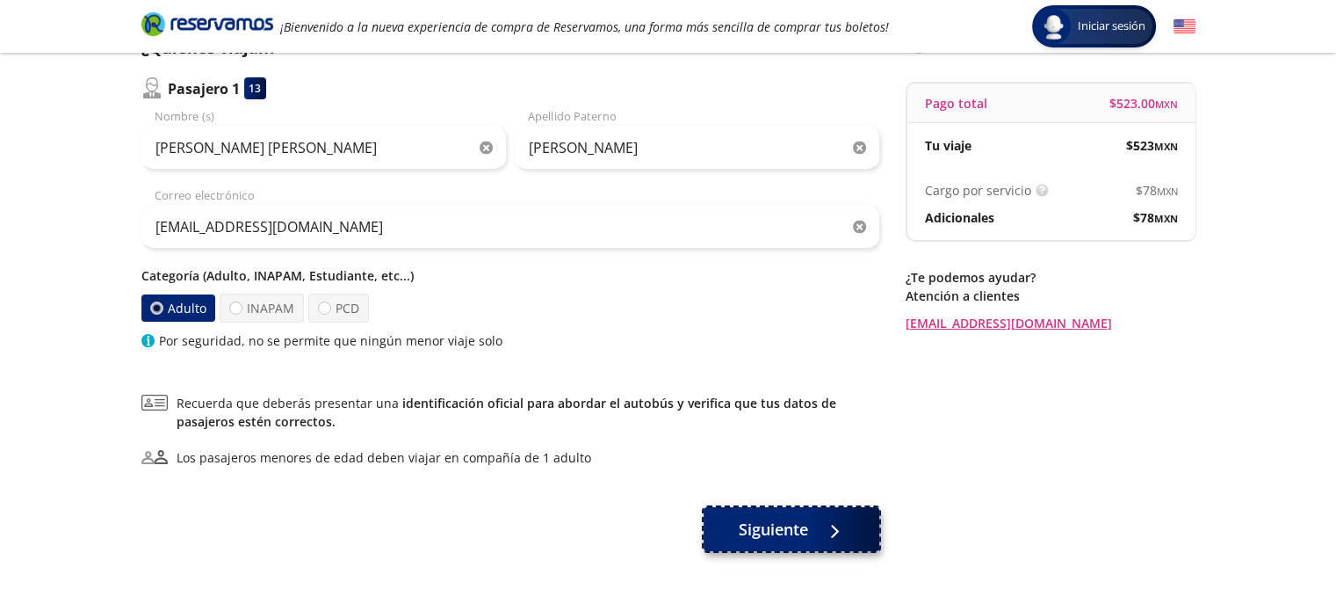
click at [734, 519] on button "Siguiente" at bounding box center [792, 529] width 176 height 44
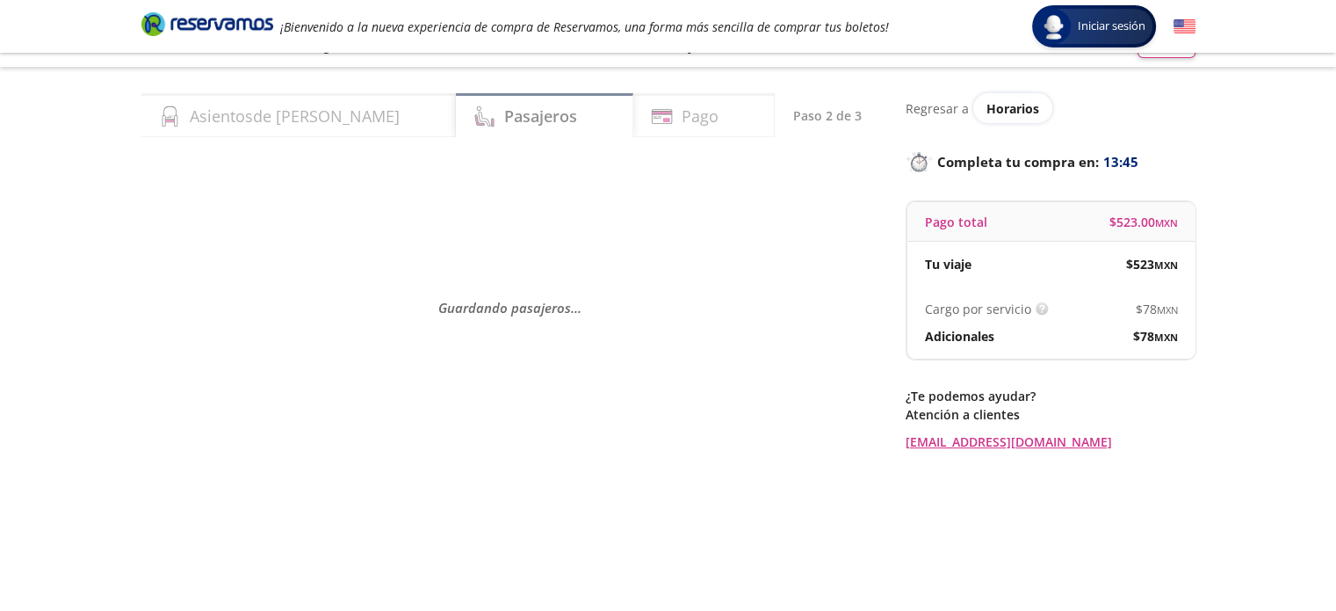
scroll to position [32, 0]
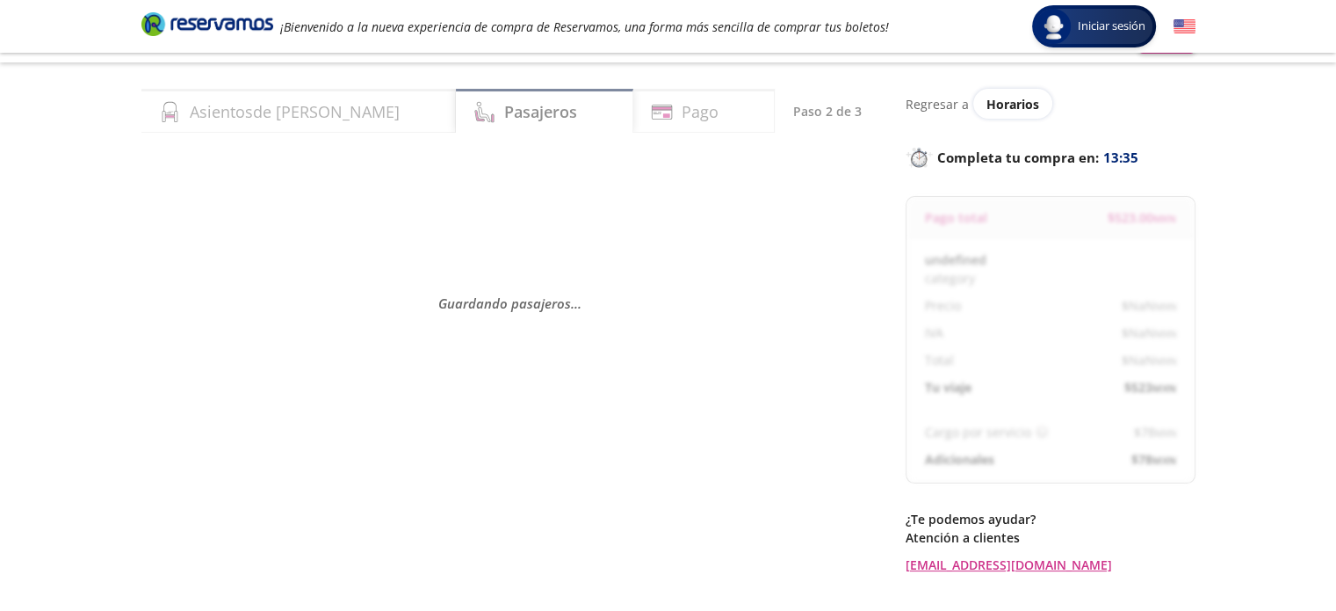
select select "MX"
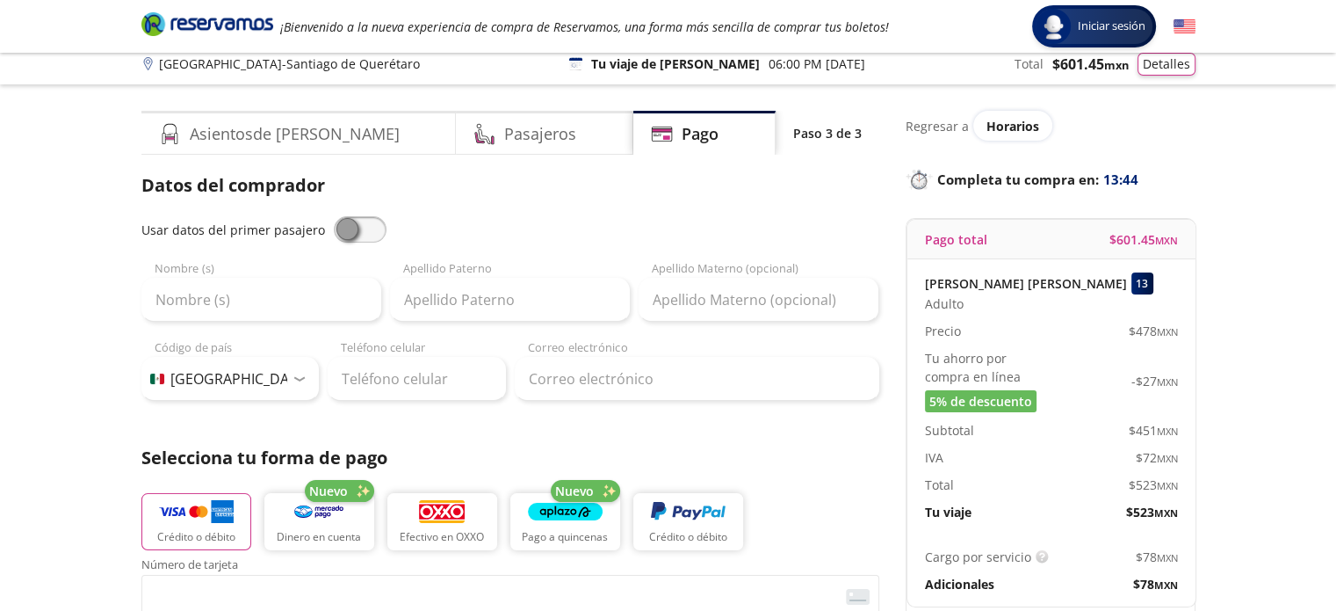
scroll to position [7, 0]
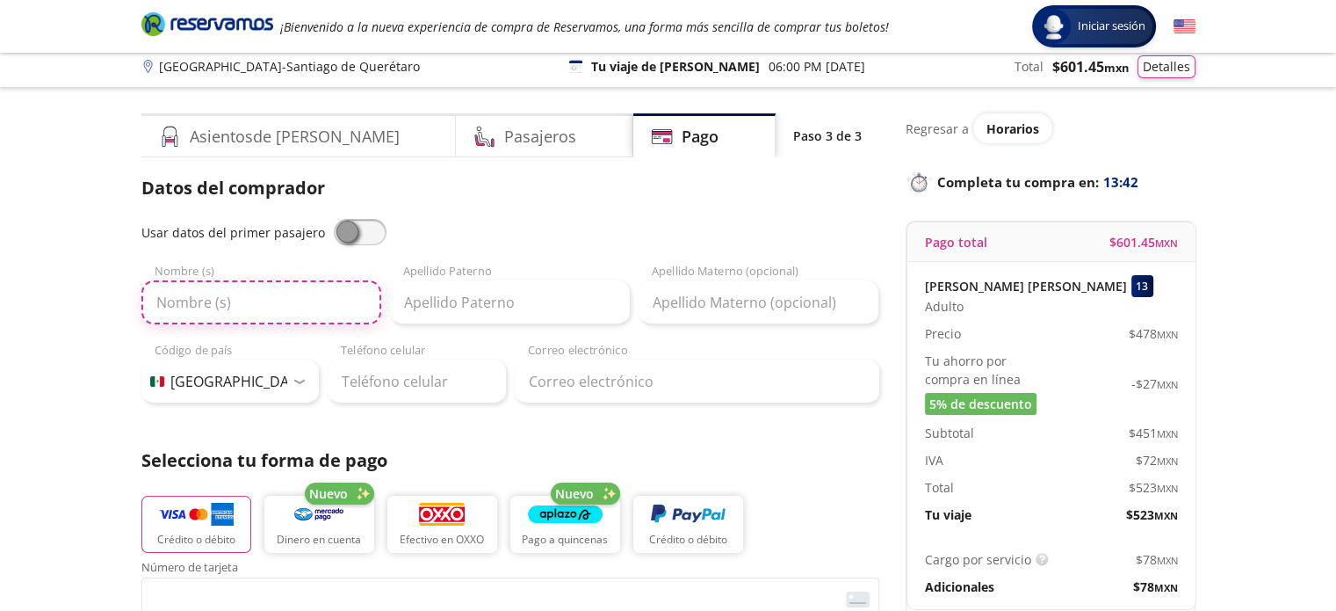
click at [249, 308] on input "Nombre (s)" at bounding box center [261, 302] width 240 height 44
type input "j"
type input "[PERSON_NAME] [PERSON_NAME]"
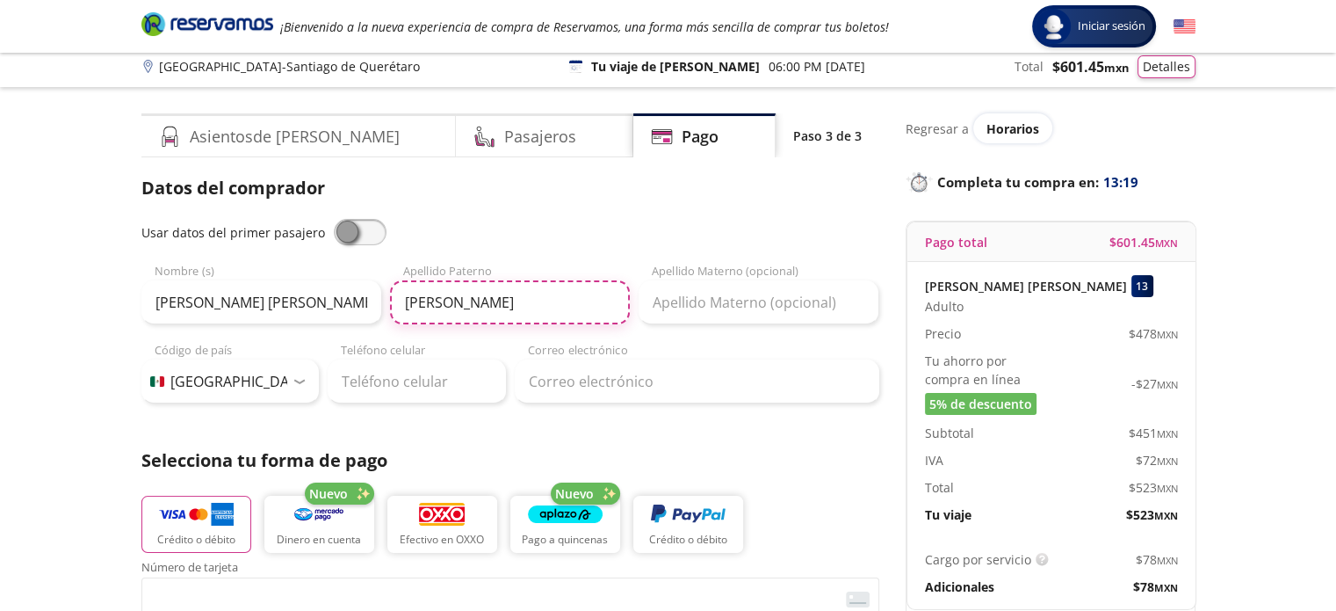
type input "[PERSON_NAME]"
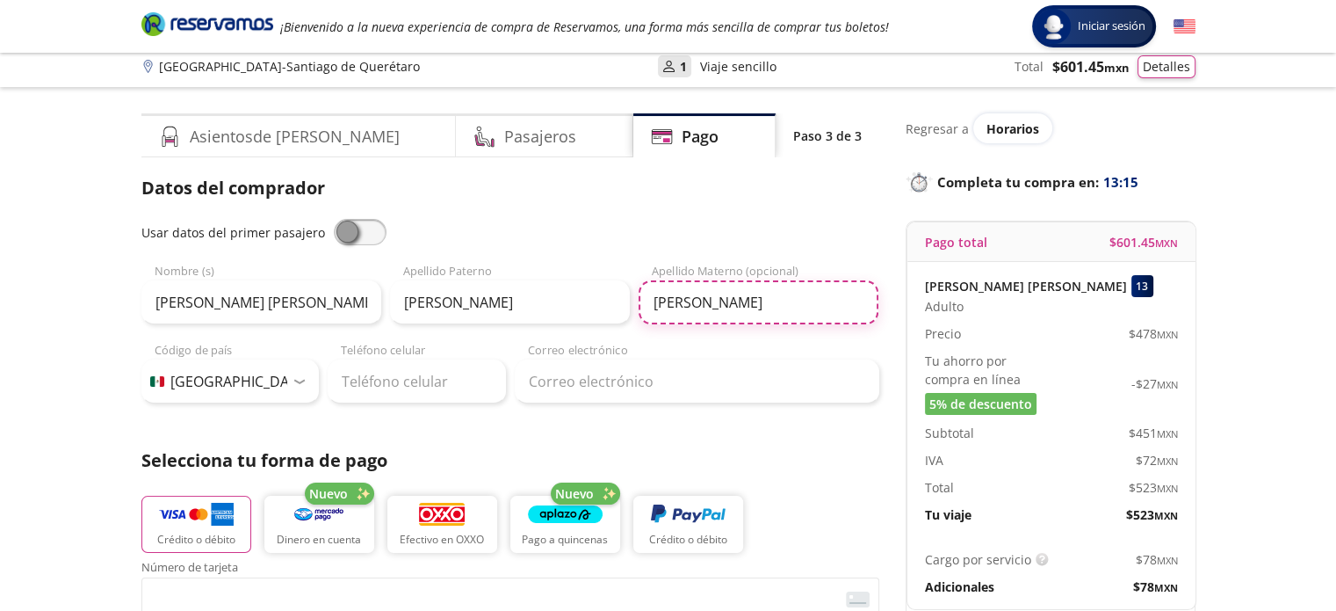
type input "[PERSON_NAME]"
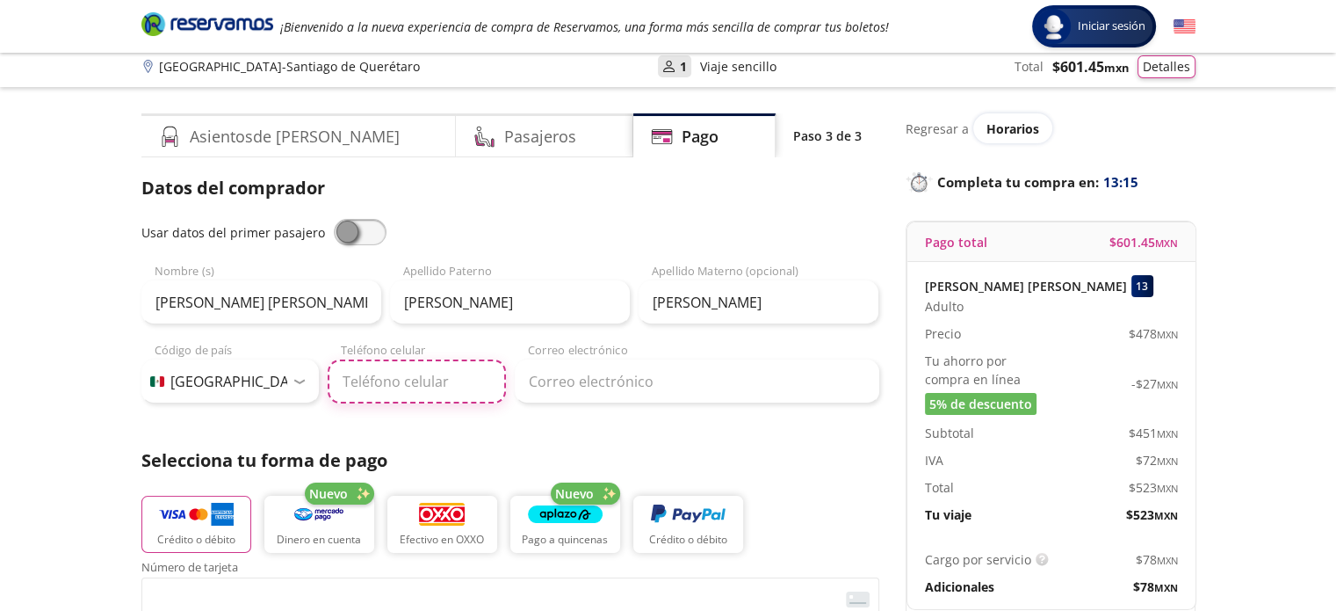
click at [412, 372] on input "Teléfono celular" at bounding box center [417, 381] width 178 height 44
type input "55 8183 7598"
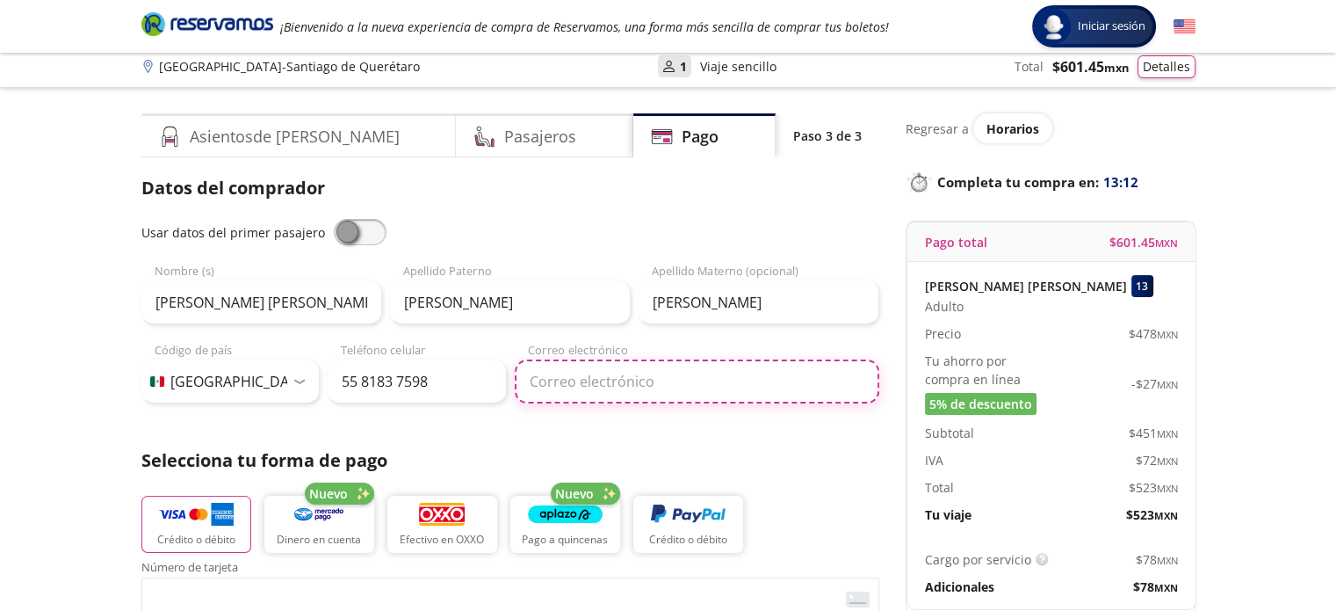
click at [634, 393] on input "Correo electrónico" at bounding box center [697, 381] width 365 height 44
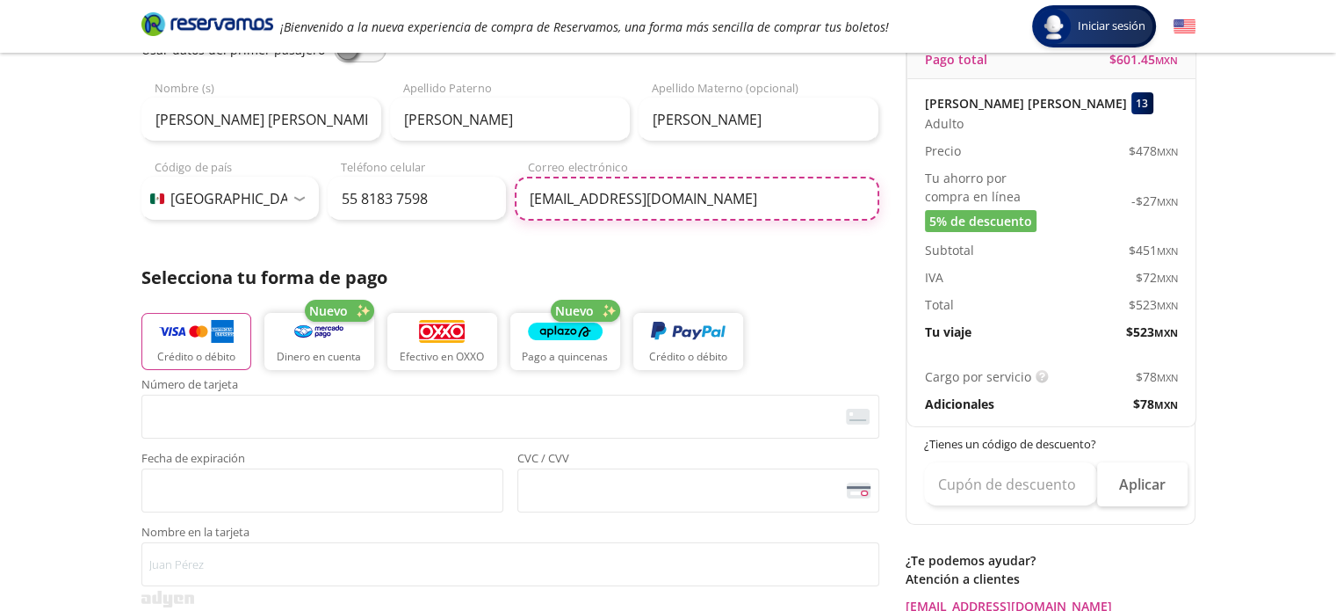
scroll to position [193, 0]
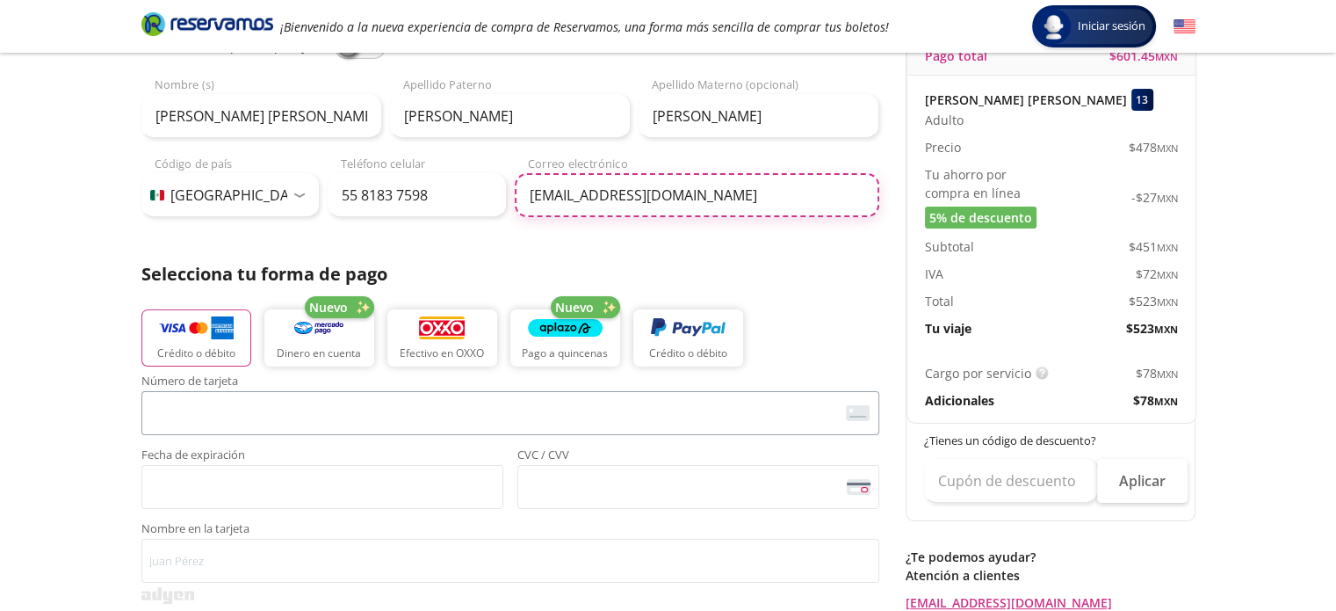
type input "[EMAIL_ADDRESS][DOMAIN_NAME]"
click at [432, 393] on span "<p>Your browser does not support iframes.</p>" at bounding box center [510, 413] width 738 height 44
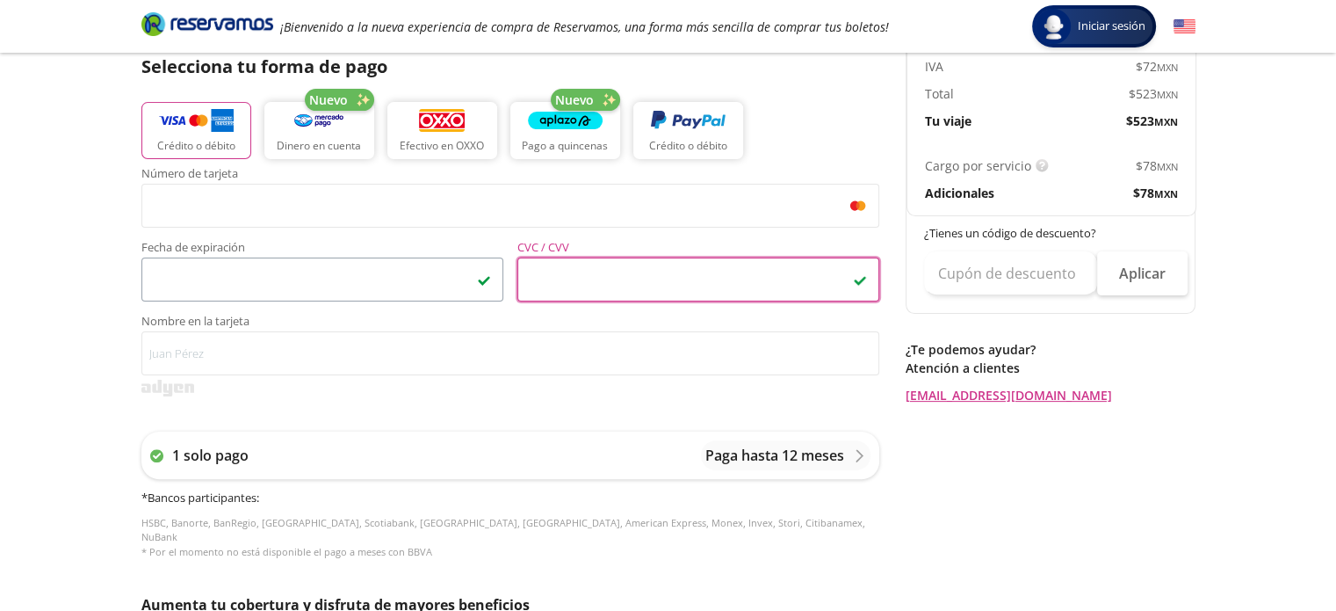
scroll to position [425, 0]
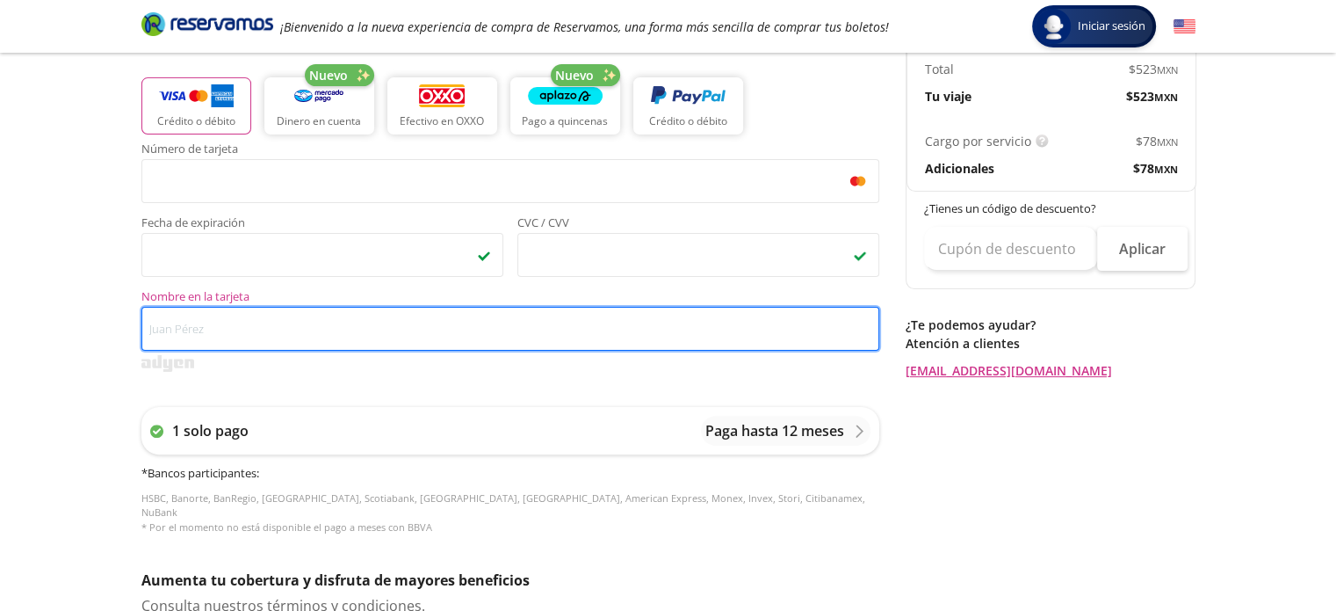
click at [308, 322] on input "Nombre en la tarjeta" at bounding box center [510, 329] width 738 height 44
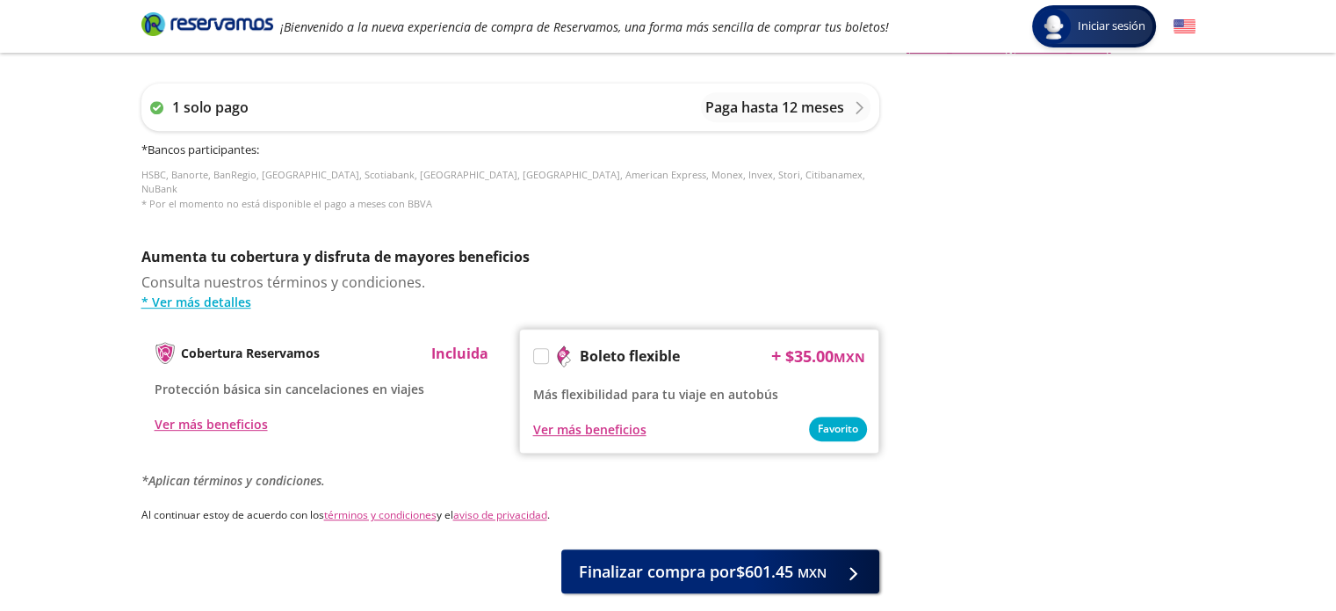
scroll to position [748, 0]
type input "[PERSON_NAME] [PERSON_NAME]"
click at [225, 102] on p "1 solo pago" at bounding box center [210, 108] width 76 height 21
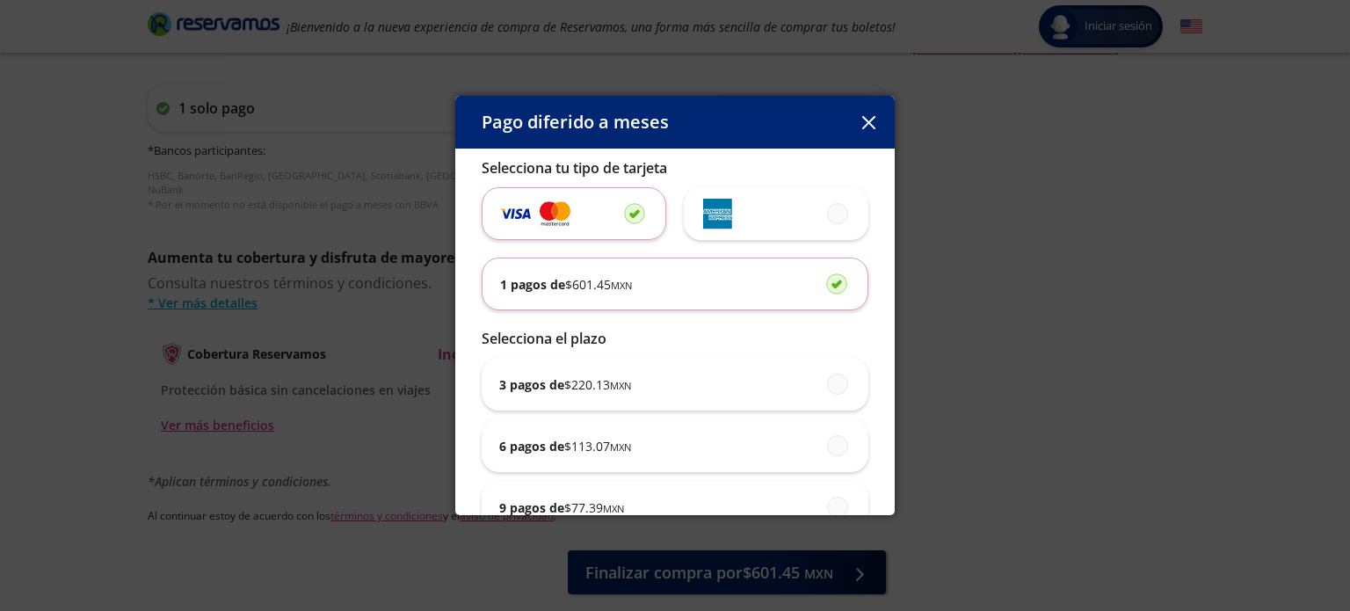
click at [864, 133] on button "button" at bounding box center [868, 122] width 26 height 26
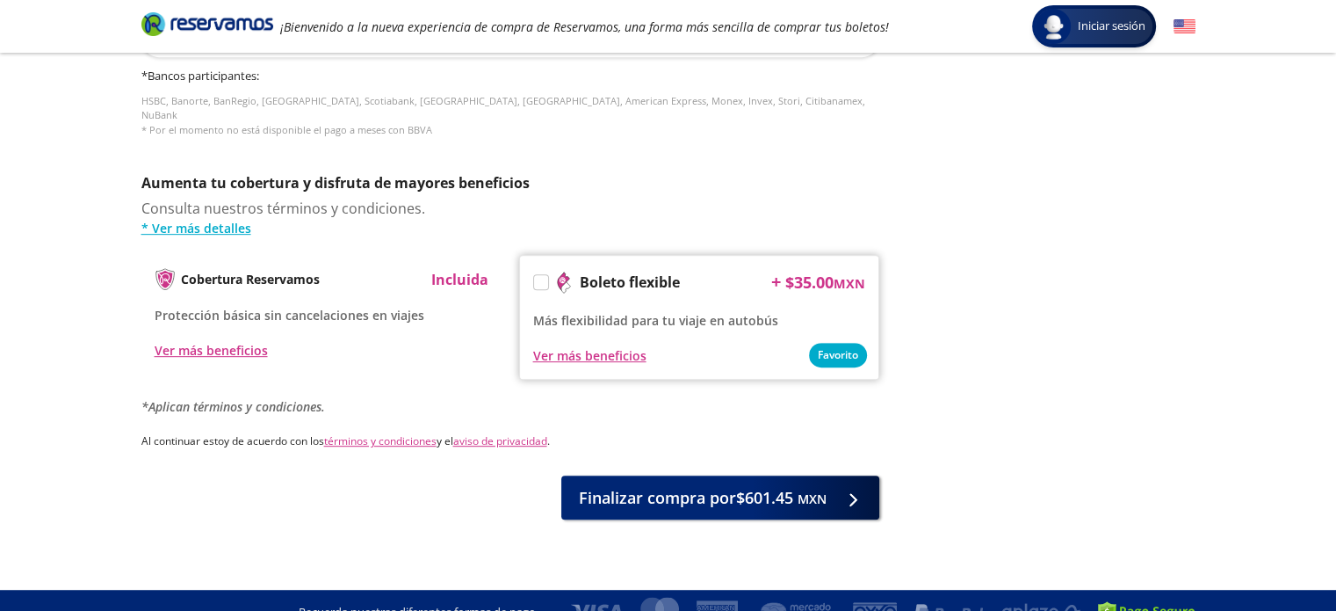
scroll to position [823, 0]
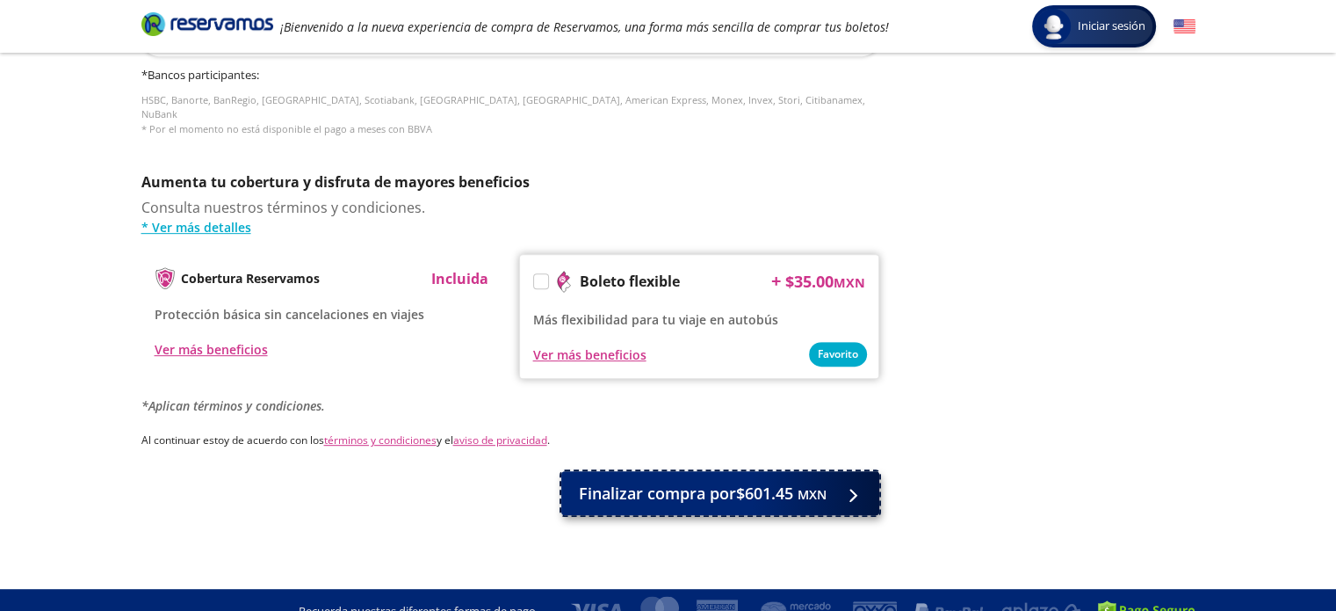
click at [703, 481] on span "Finalizar compra por $601.45 MXN" at bounding box center [703, 493] width 248 height 24
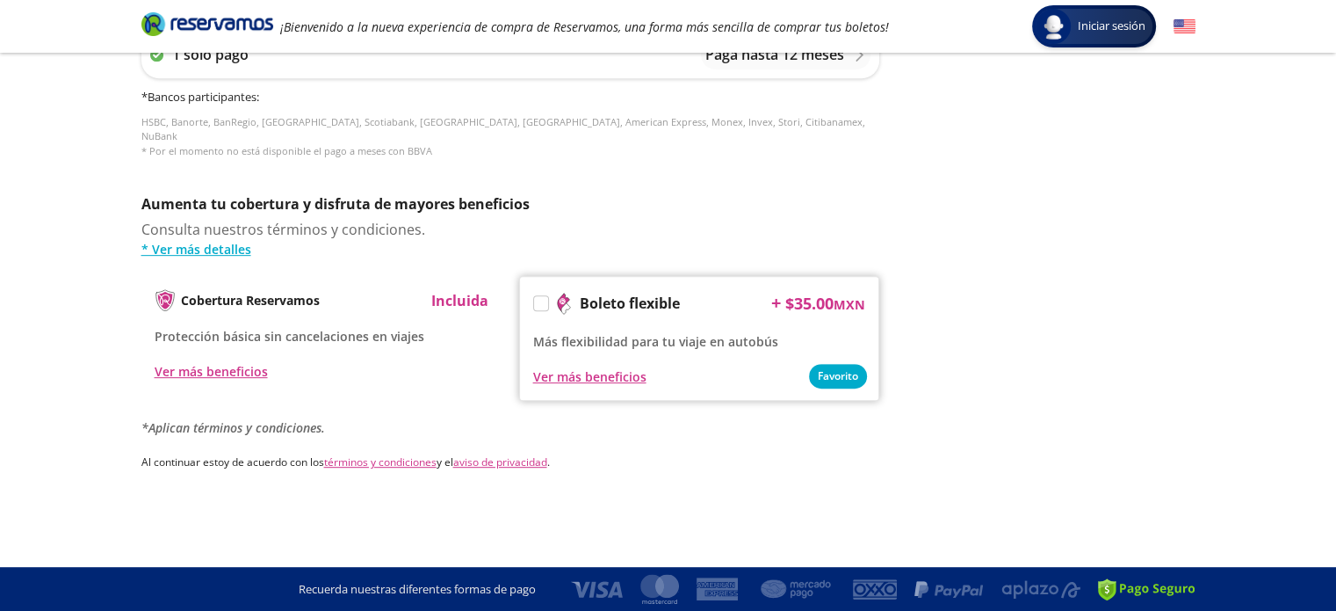
scroll to position [0, 0]
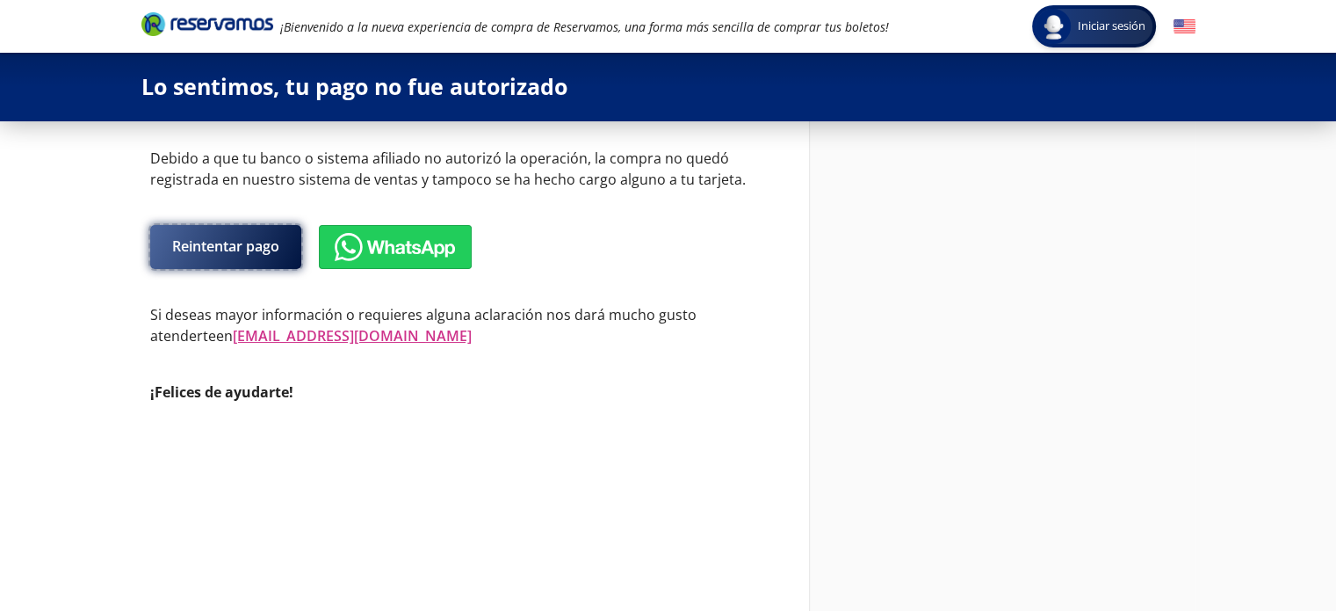
click at [228, 236] on button "Reintentar pago" at bounding box center [225, 247] width 151 height 44
select select "MX"
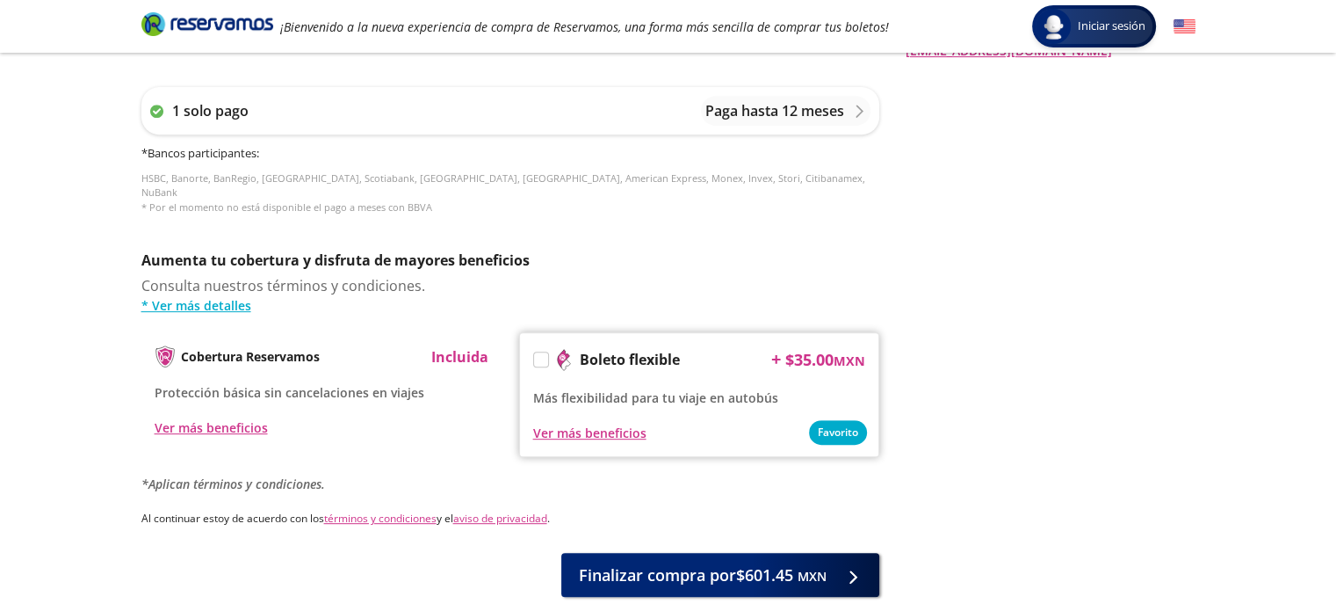
scroll to position [830, 0]
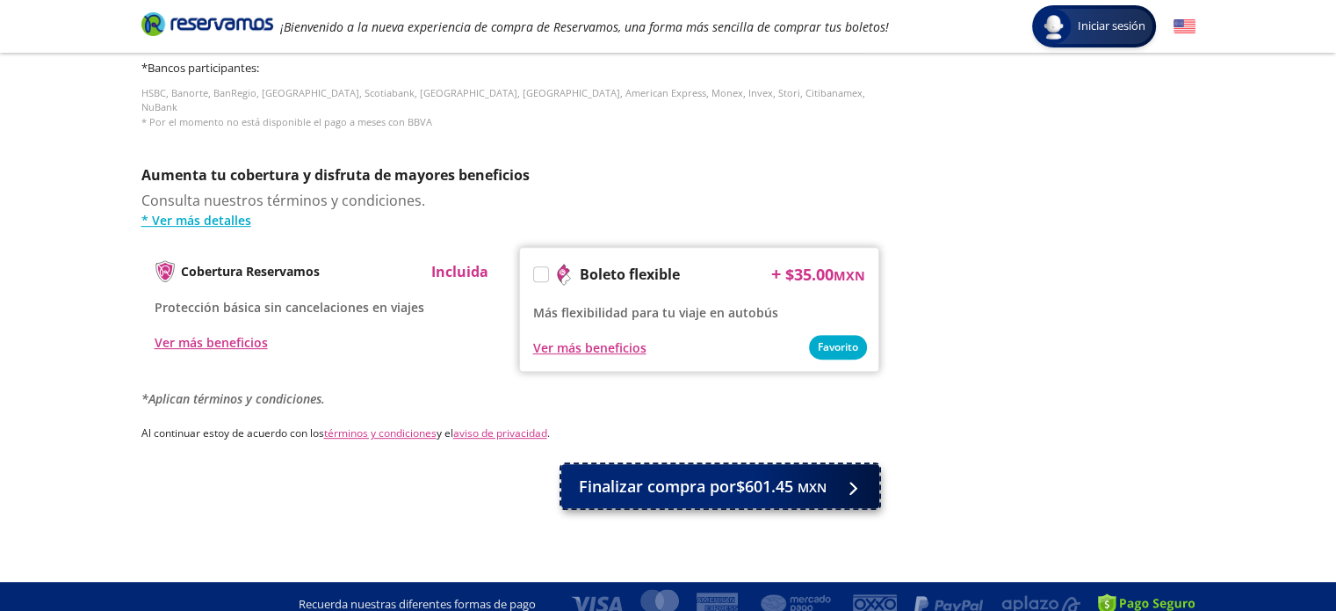
click at [662, 474] on span "Finalizar compra por $601.45 MXN" at bounding box center [703, 486] width 248 height 24
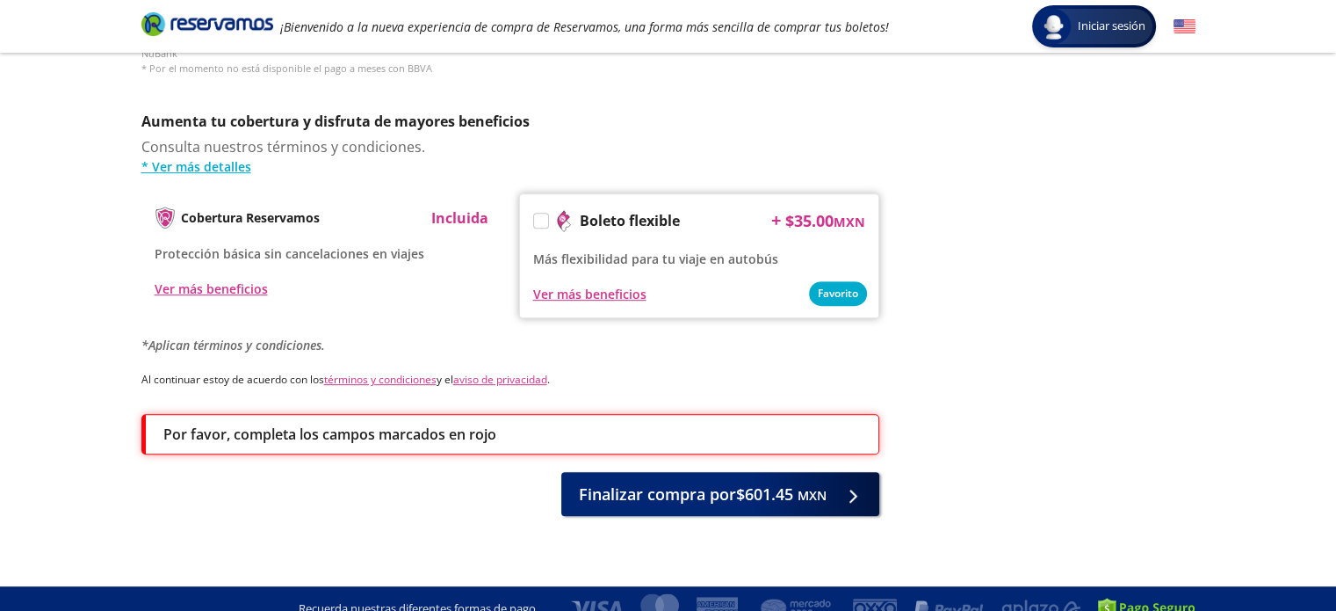
scroll to position [888, 0]
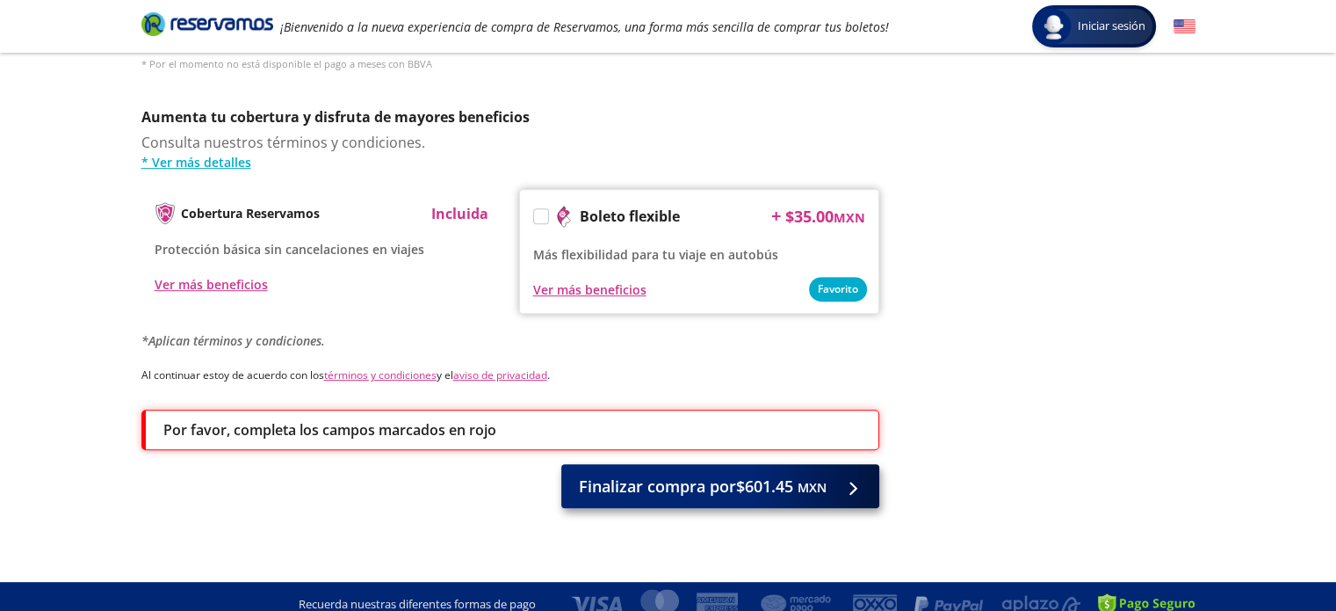
type input "[PERSON_NAME] [PERSON_NAME]"
click at [655, 481] on span "Finalizar compra por $601.45 MXN" at bounding box center [703, 486] width 248 height 24
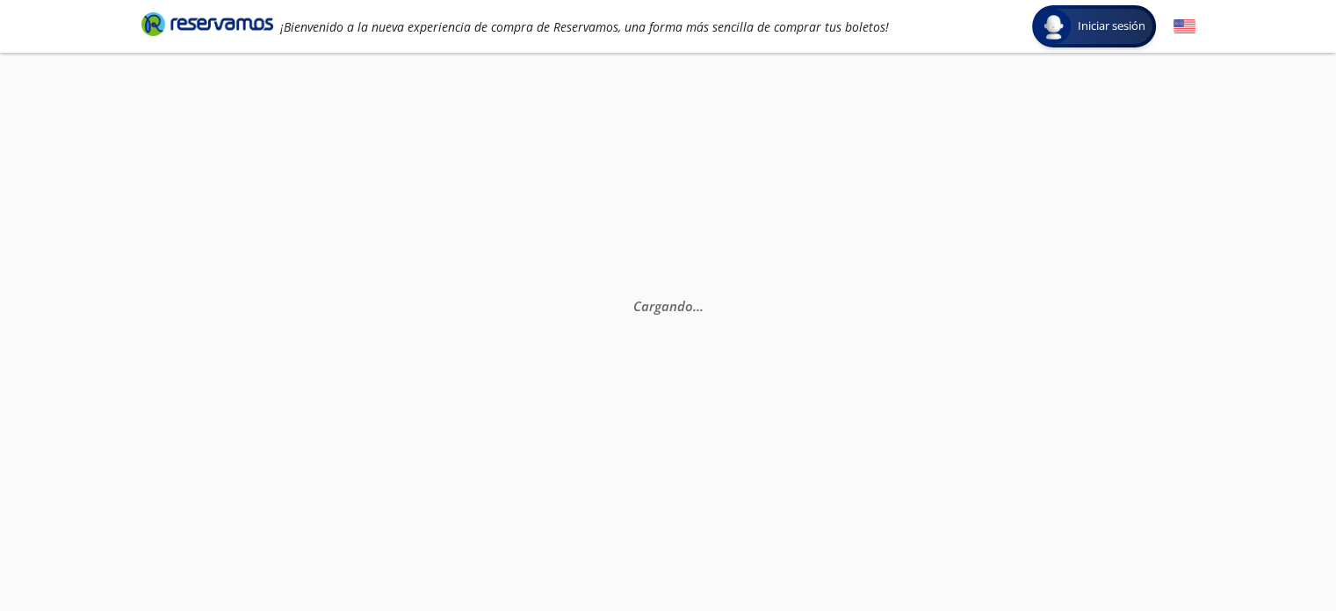
scroll to position [0, 0]
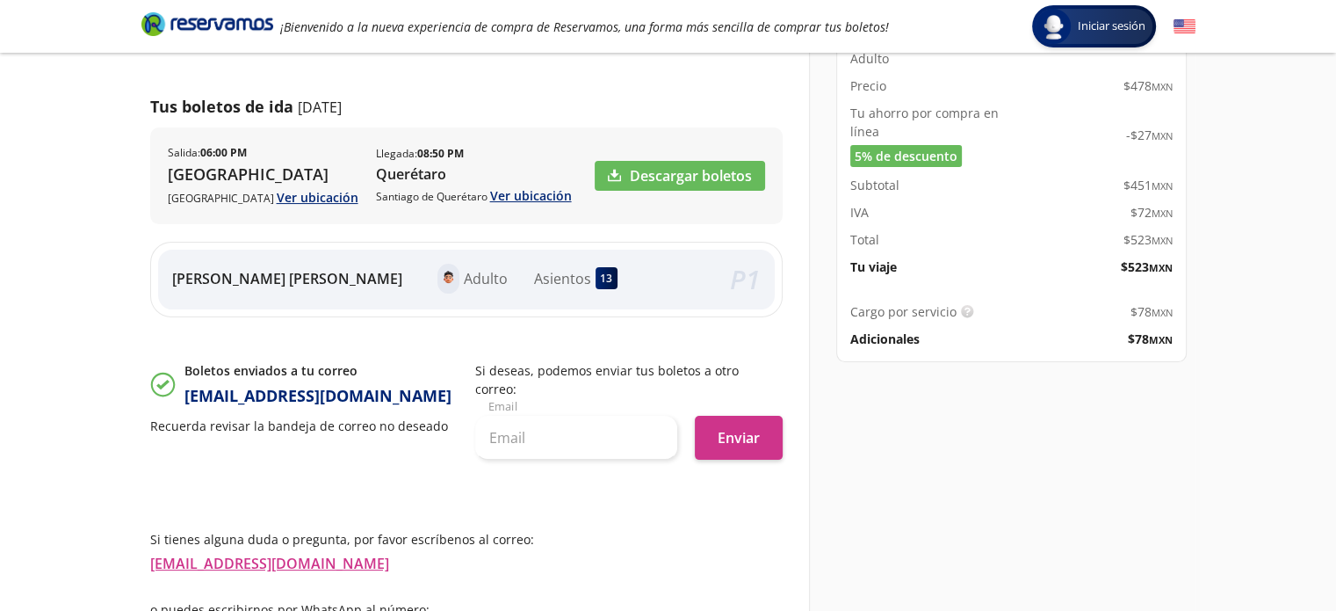
scroll to position [245, 0]
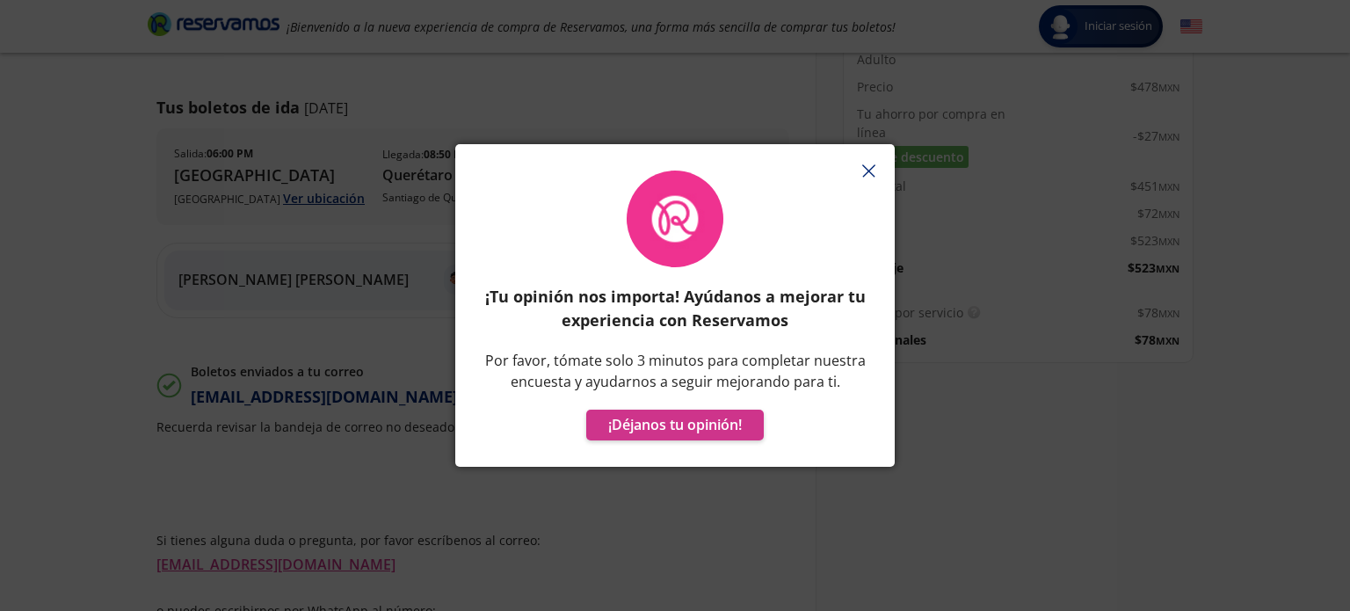
click at [868, 168] on icon "button" at bounding box center [868, 170] width 13 height 13
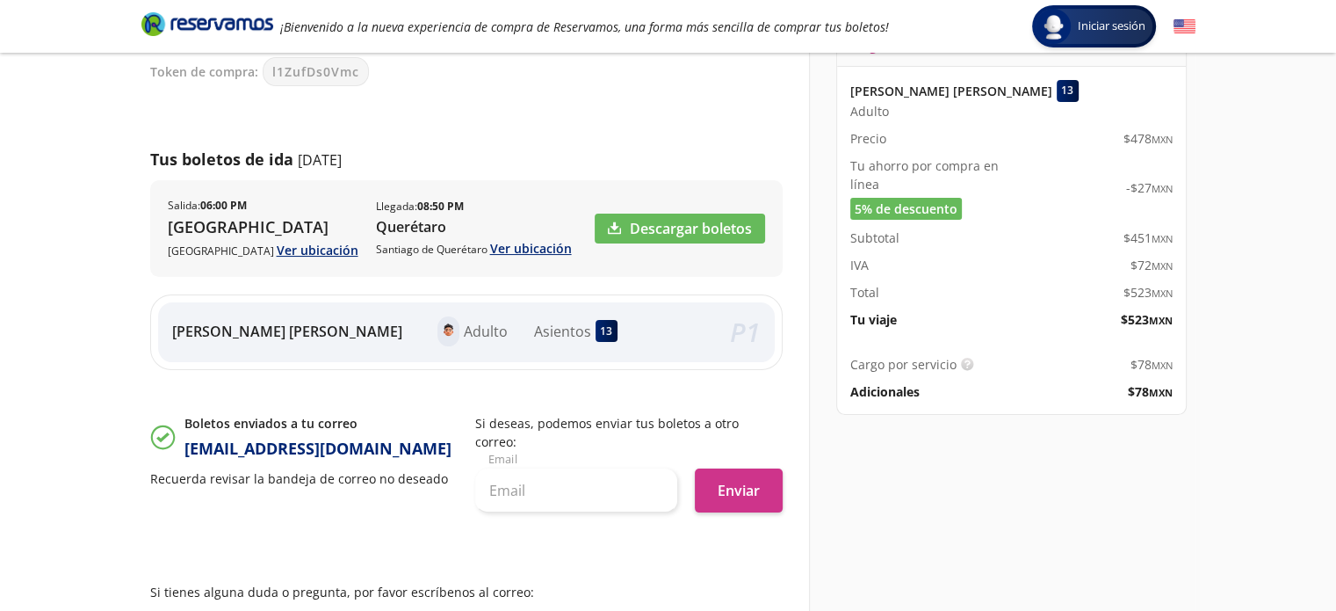
scroll to position [174, 0]
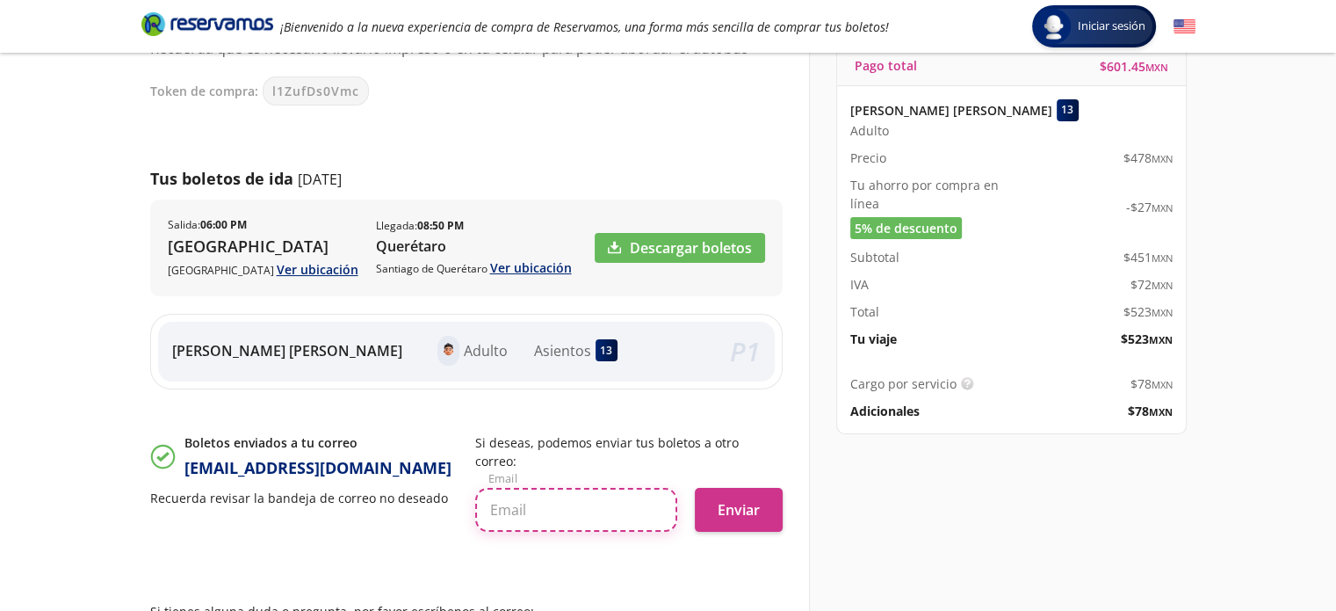
click at [602, 488] on input "text" at bounding box center [576, 510] width 202 height 44
click at [608, 488] on input "christian.azael.alvarado.sanchez@gmail.com" at bounding box center [576, 510] width 202 height 44
type input "christian.azael.alvarado.sanchez@gmail.com"
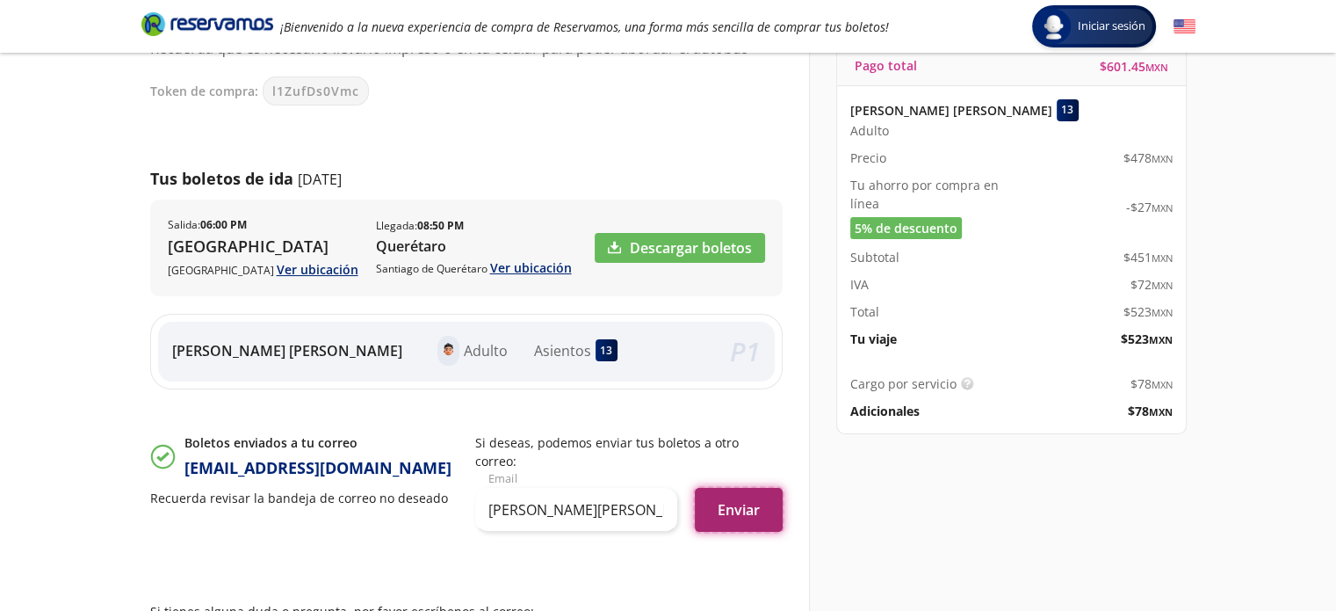
scroll to position [0, 0]
click at [727, 496] on button "Enviar" at bounding box center [739, 510] width 88 height 44
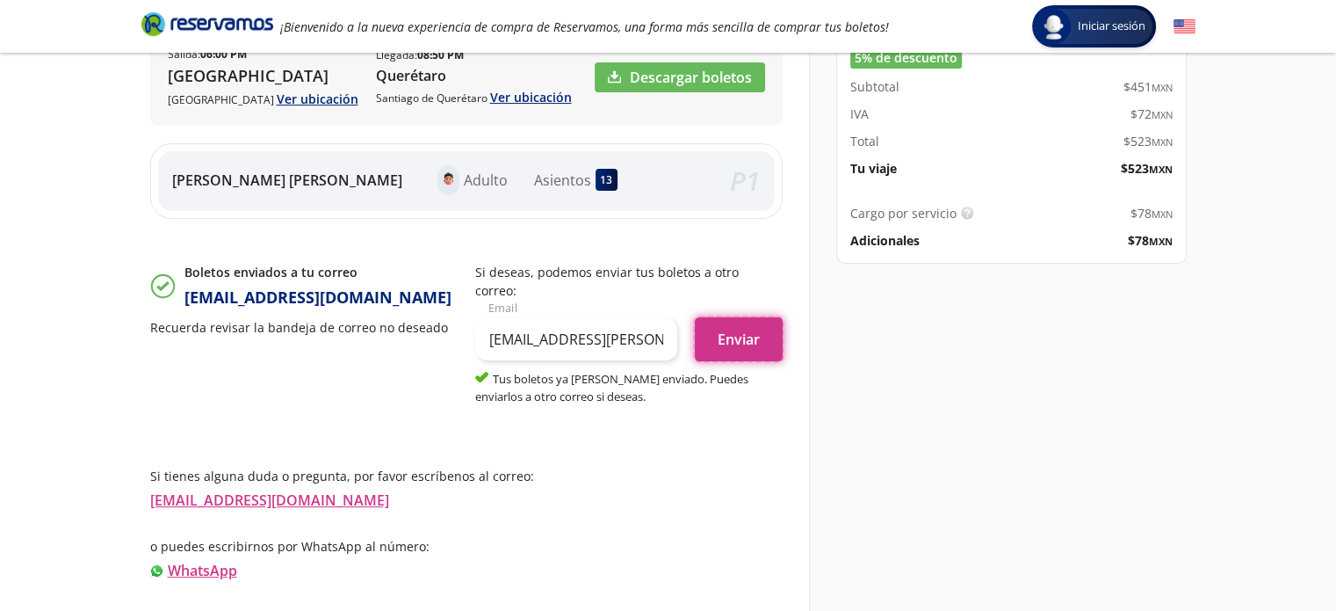
scroll to position [365, 0]
